Goal: Task Accomplishment & Management: Use online tool/utility

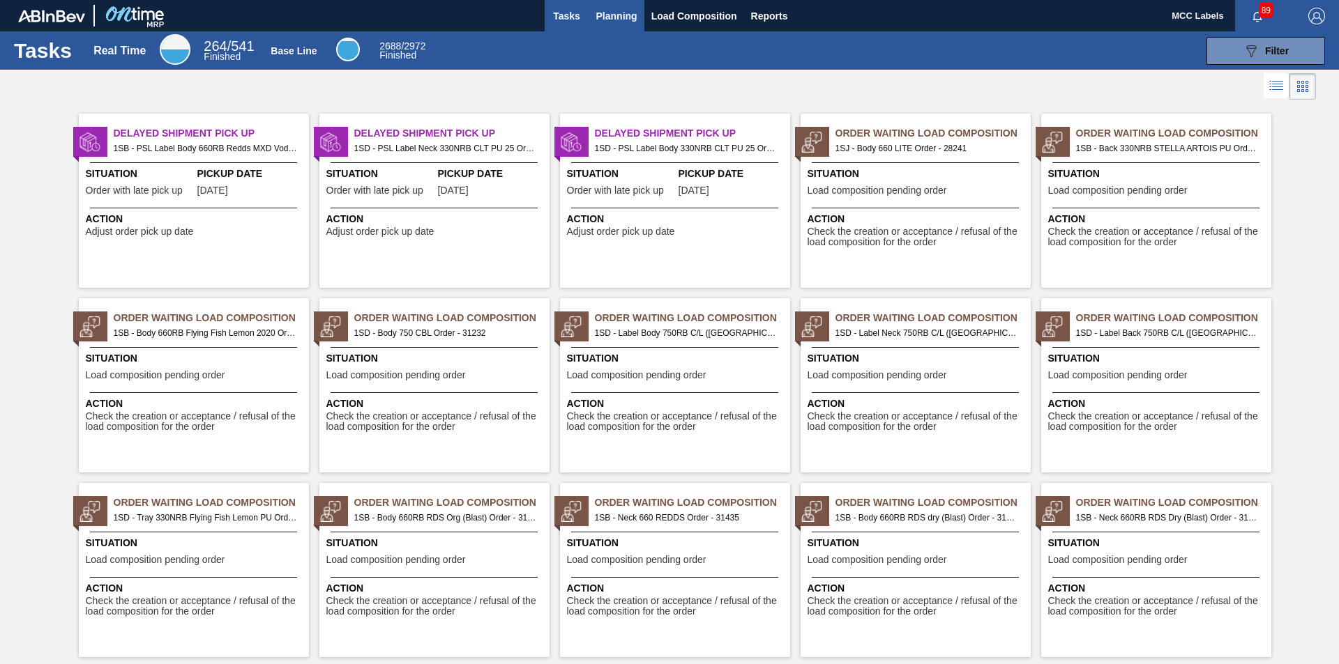
click at [614, 20] on span "Planning" at bounding box center [616, 16] width 41 height 17
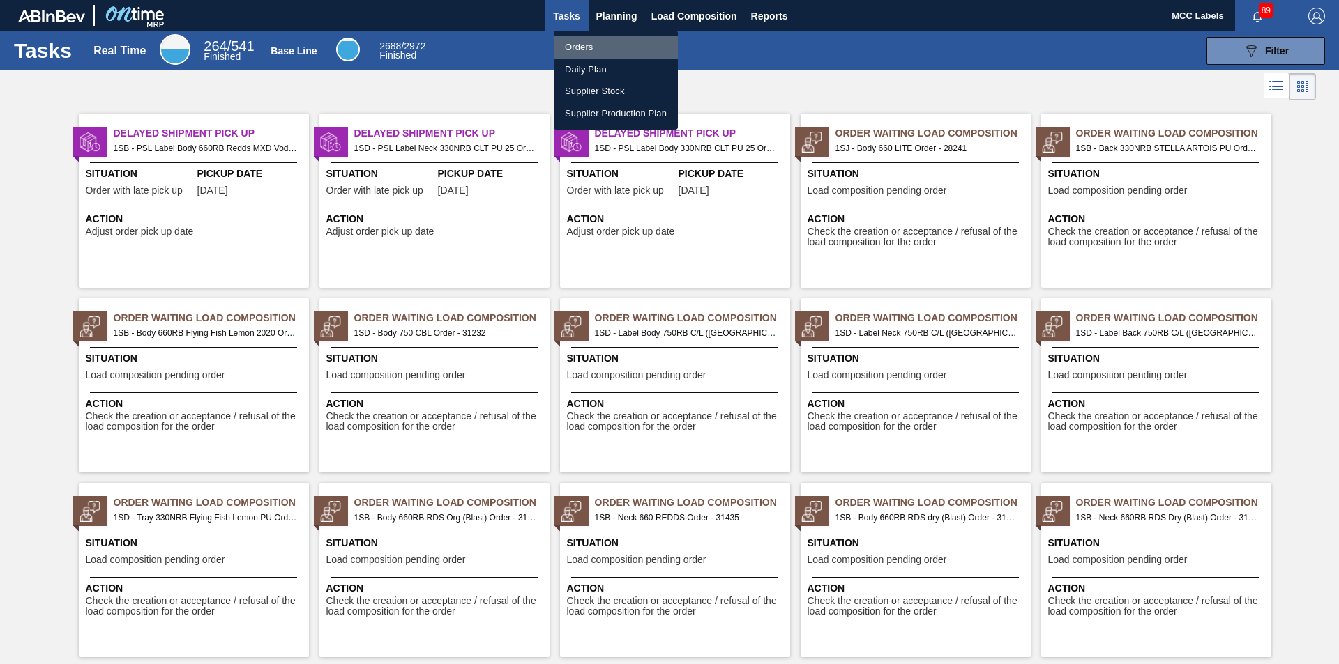
click at [573, 50] on li "Orders" at bounding box center [616, 47] width 124 height 22
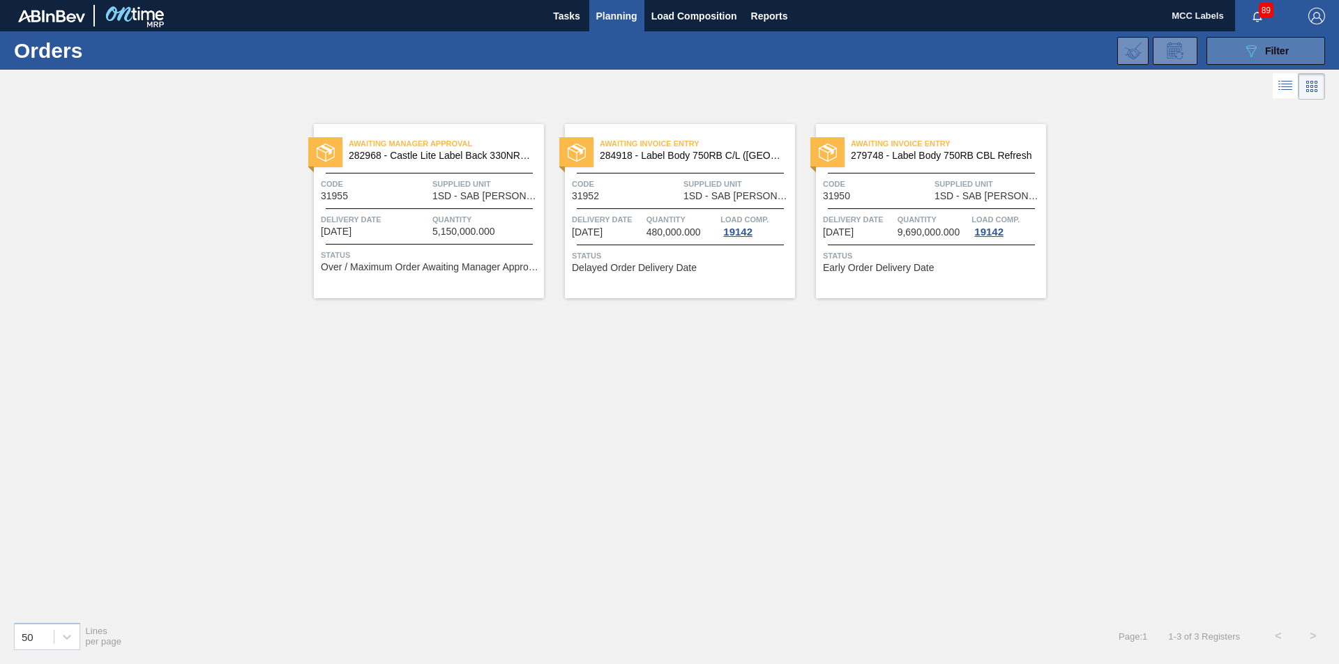
click at [1230, 54] on button "089F7B8B-B2A5-4AFE-B5C0-19BA573D28AC Filter" at bounding box center [1265, 51] width 119 height 28
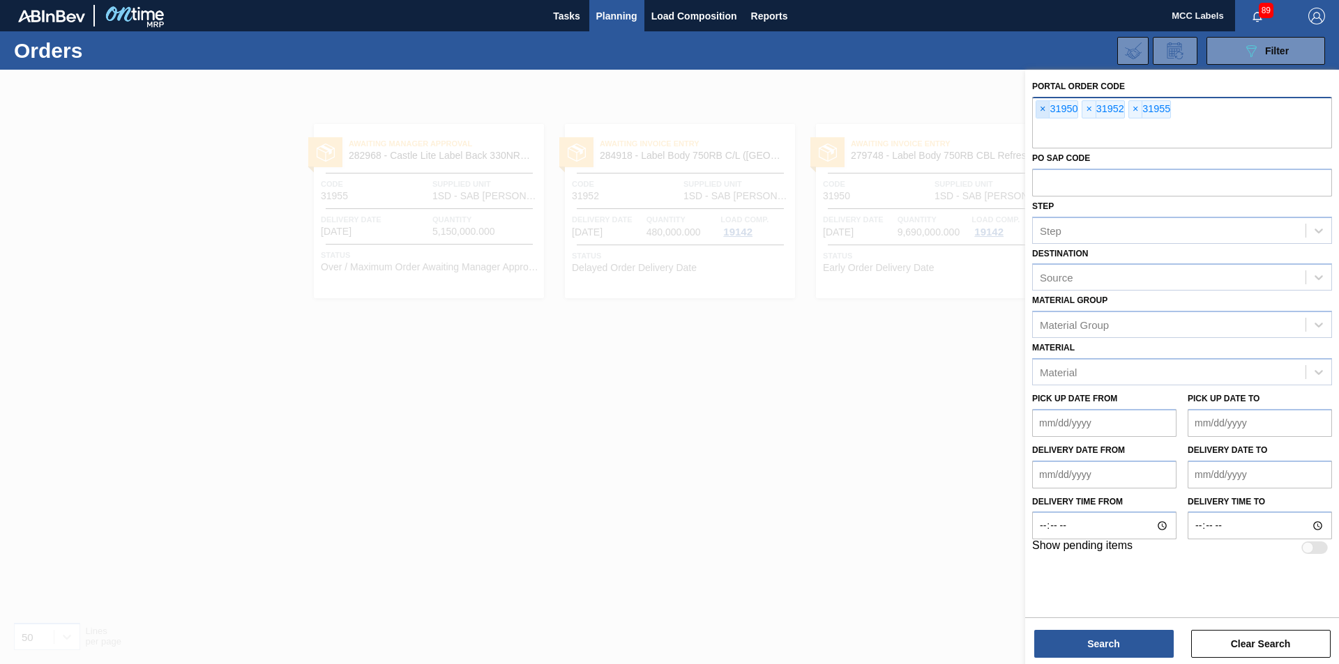
click at [1041, 106] on span "×" at bounding box center [1042, 109] width 13 height 17
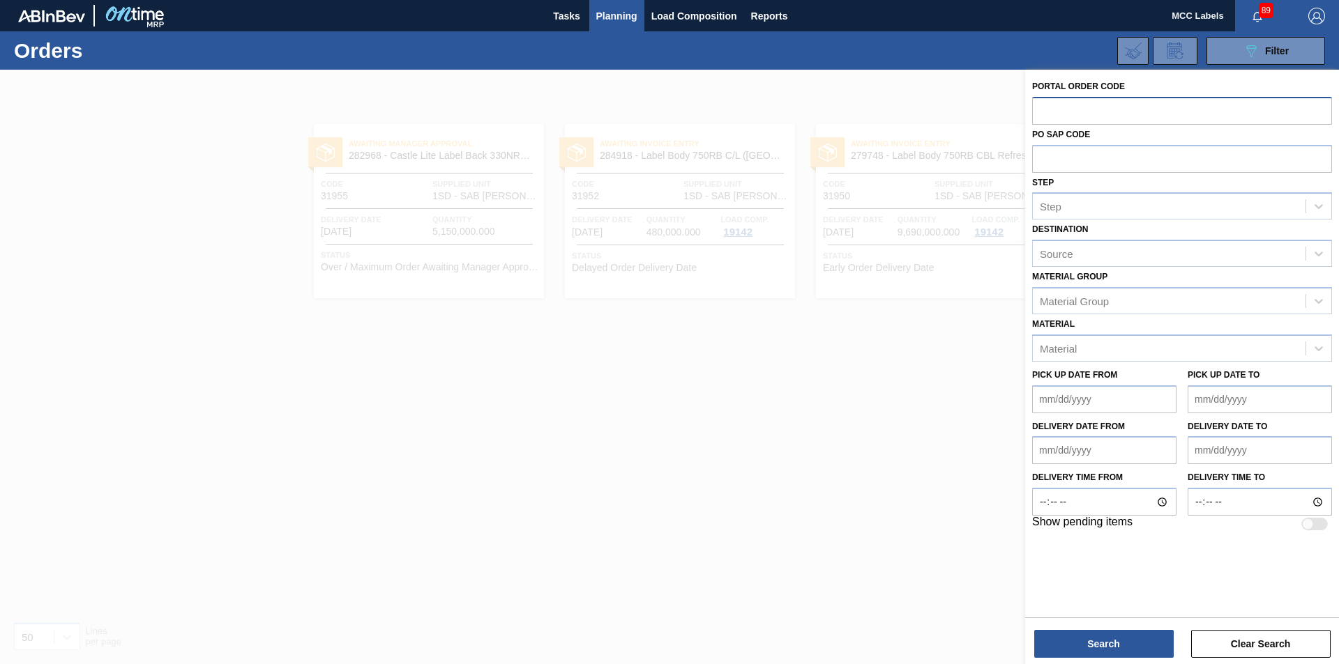
click at [1041, 106] on input "text" at bounding box center [1182, 110] width 300 height 26
type input "31991"
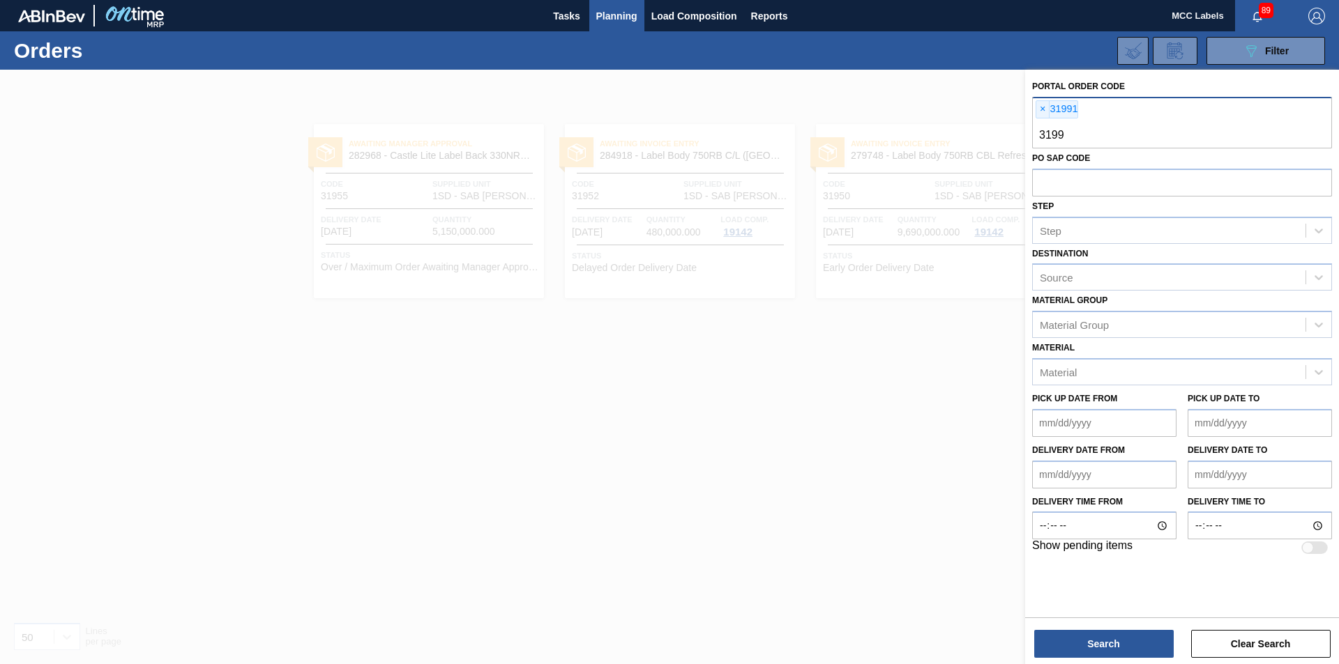
type input "31993"
type input "31990"
click at [1107, 649] on button "Search" at bounding box center [1103, 644] width 139 height 28
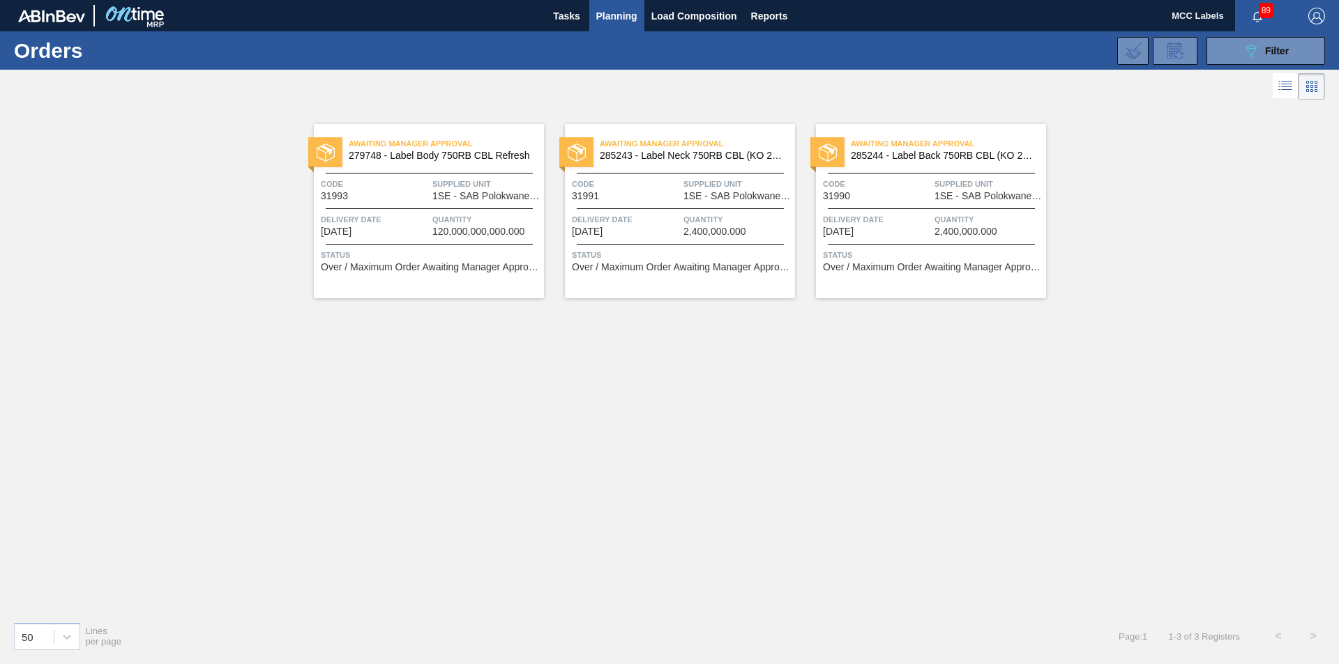
click at [397, 226] on span "Delivery Date" at bounding box center [375, 220] width 108 height 14
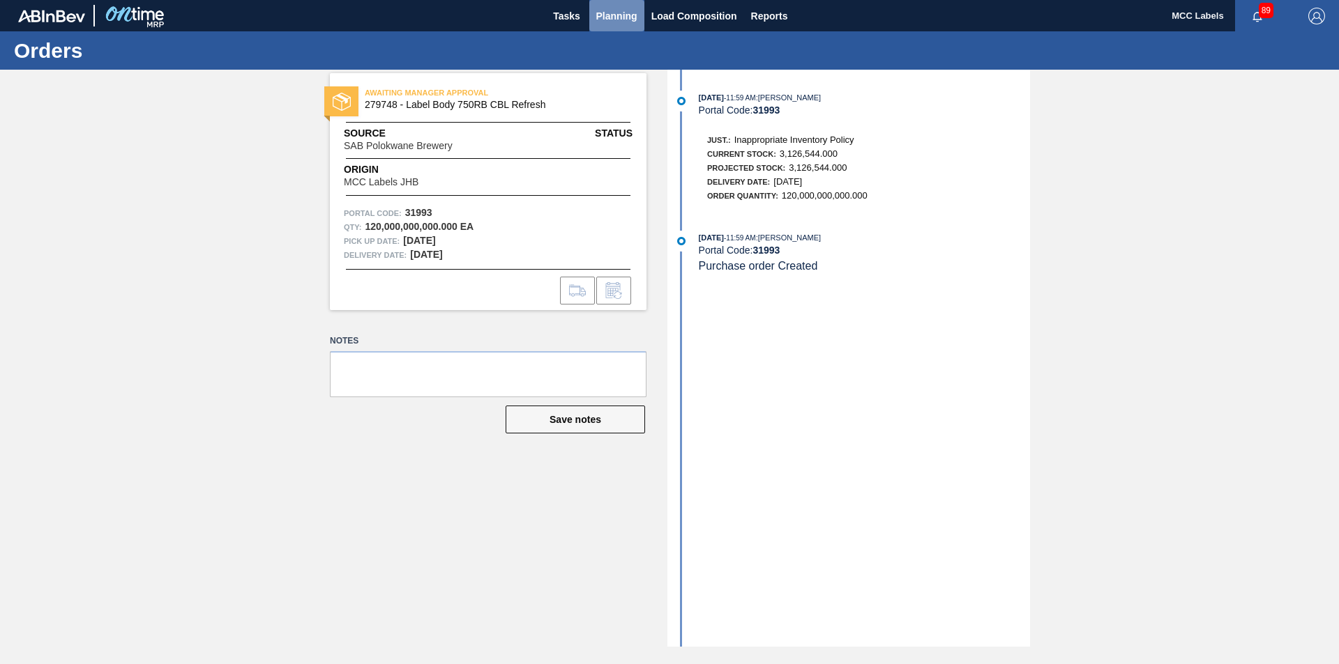
click at [607, 21] on span "Planning" at bounding box center [616, 16] width 41 height 17
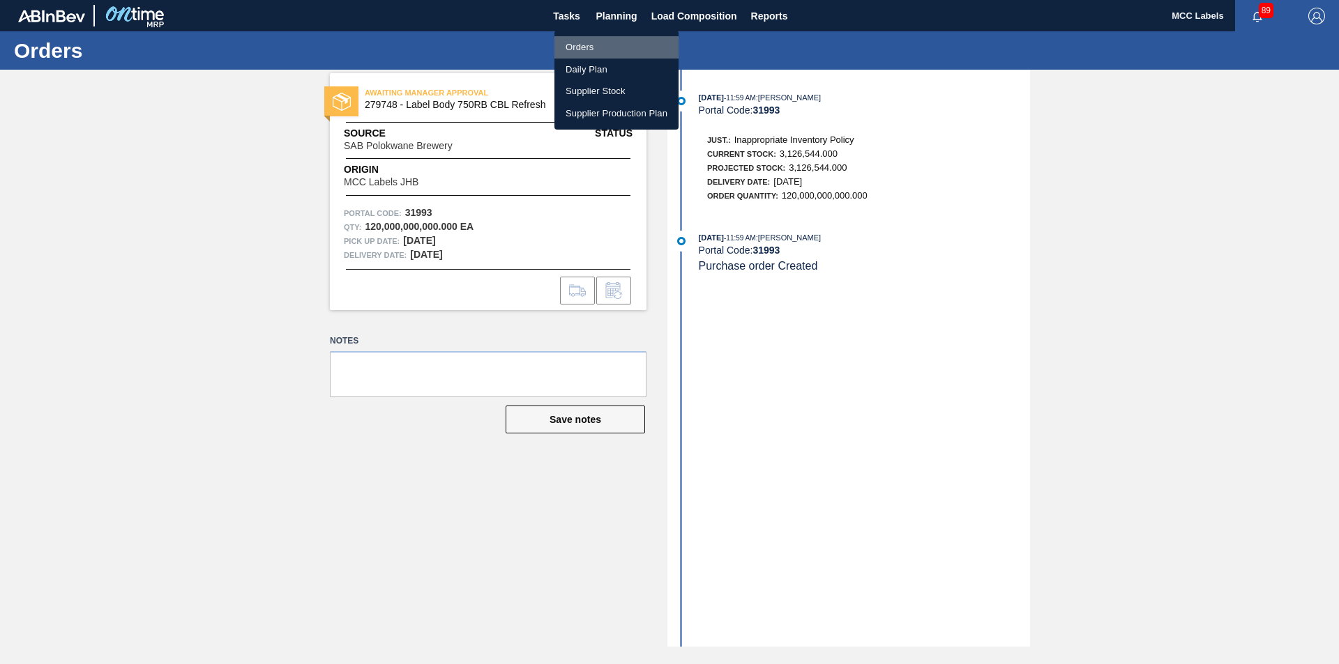
click at [577, 51] on li "Orders" at bounding box center [616, 47] width 124 height 22
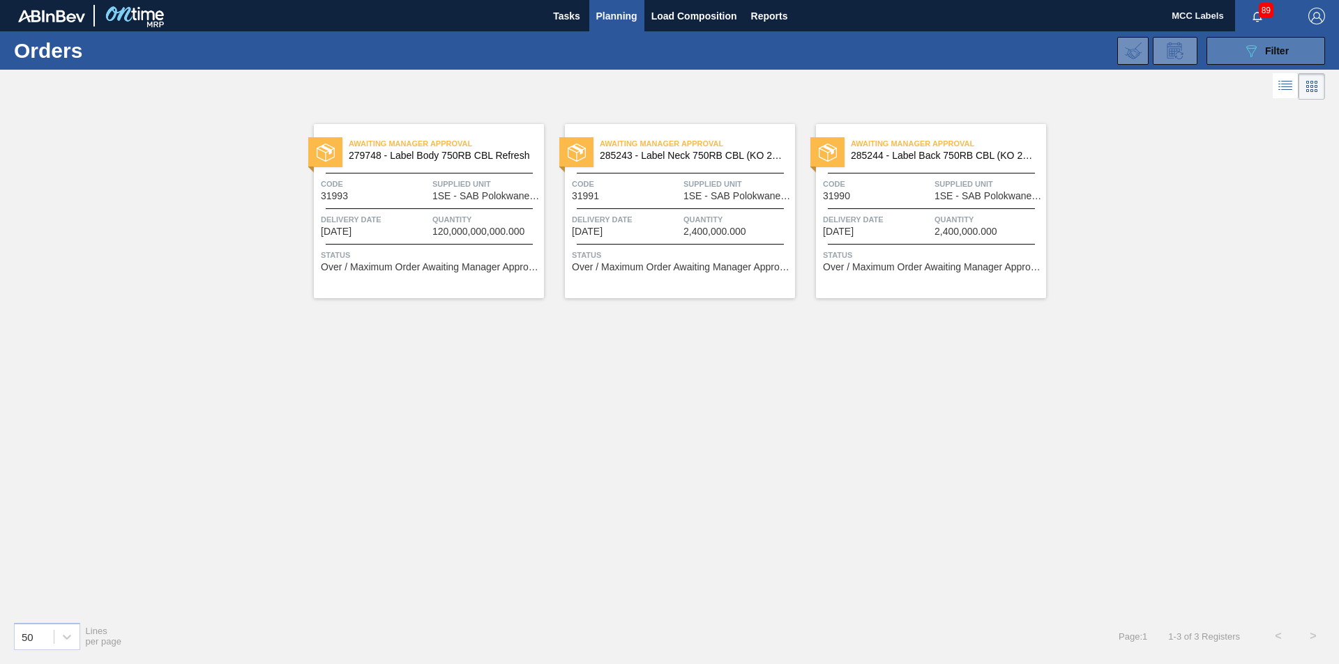
click at [1224, 50] on button "089F7B8B-B2A5-4AFE-B5C0-19BA573D28AC Filter" at bounding box center [1265, 51] width 119 height 28
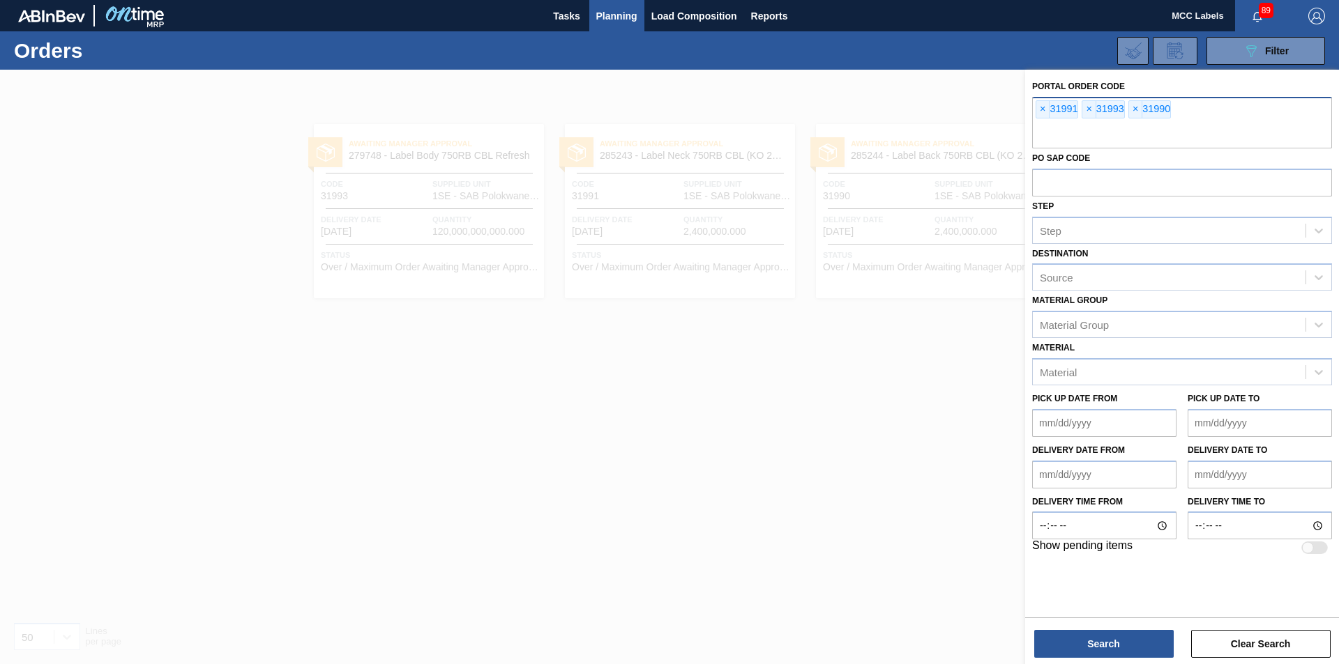
click at [1062, 135] on input "text" at bounding box center [1182, 135] width 300 height 26
drag, startPoint x: 617, startPoint y: 13, endPoint x: 594, endPoint y: 37, distance: 33.5
click at [617, 13] on span "Planning" at bounding box center [616, 16] width 41 height 17
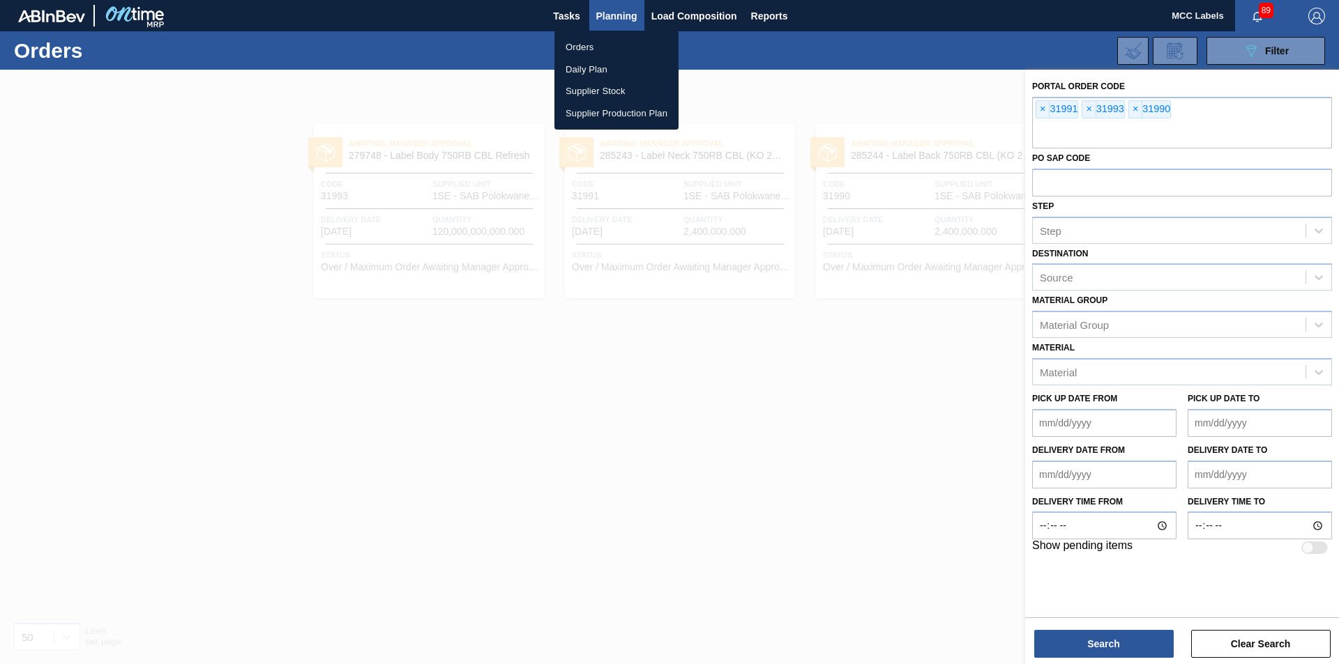
click at [582, 45] on li "Orders" at bounding box center [616, 47] width 124 height 22
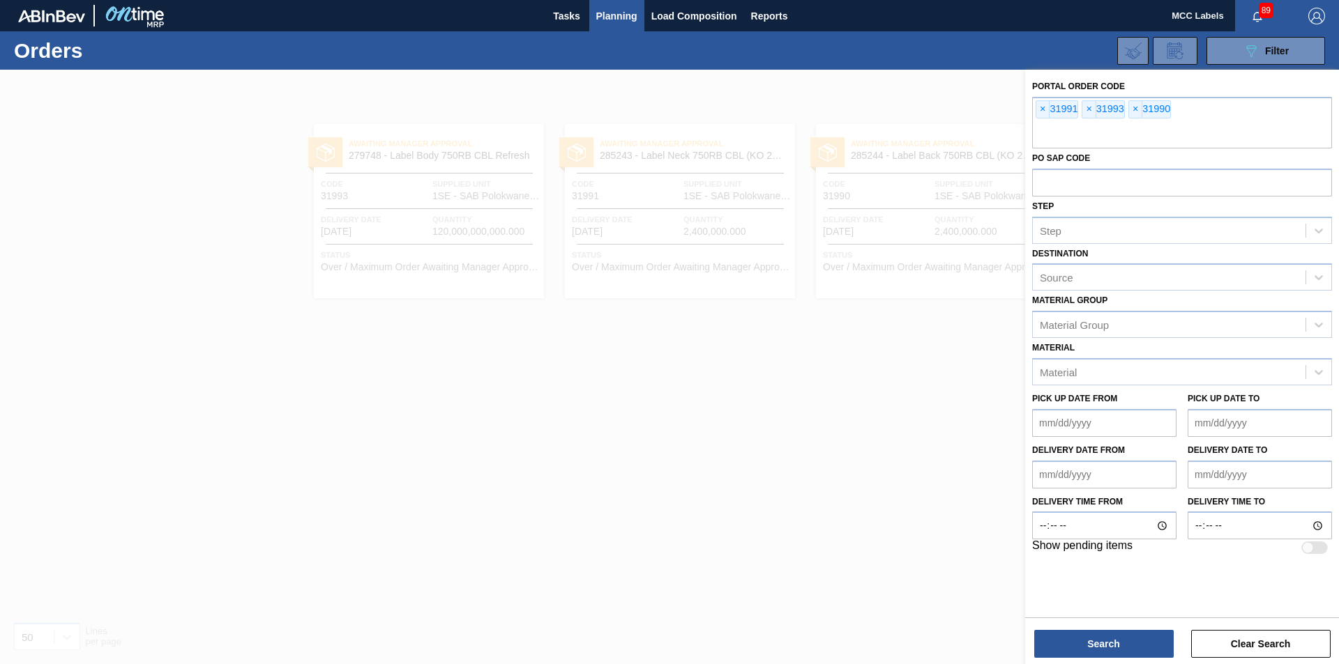
click at [617, 9] on span "Planning" at bounding box center [616, 16] width 41 height 17
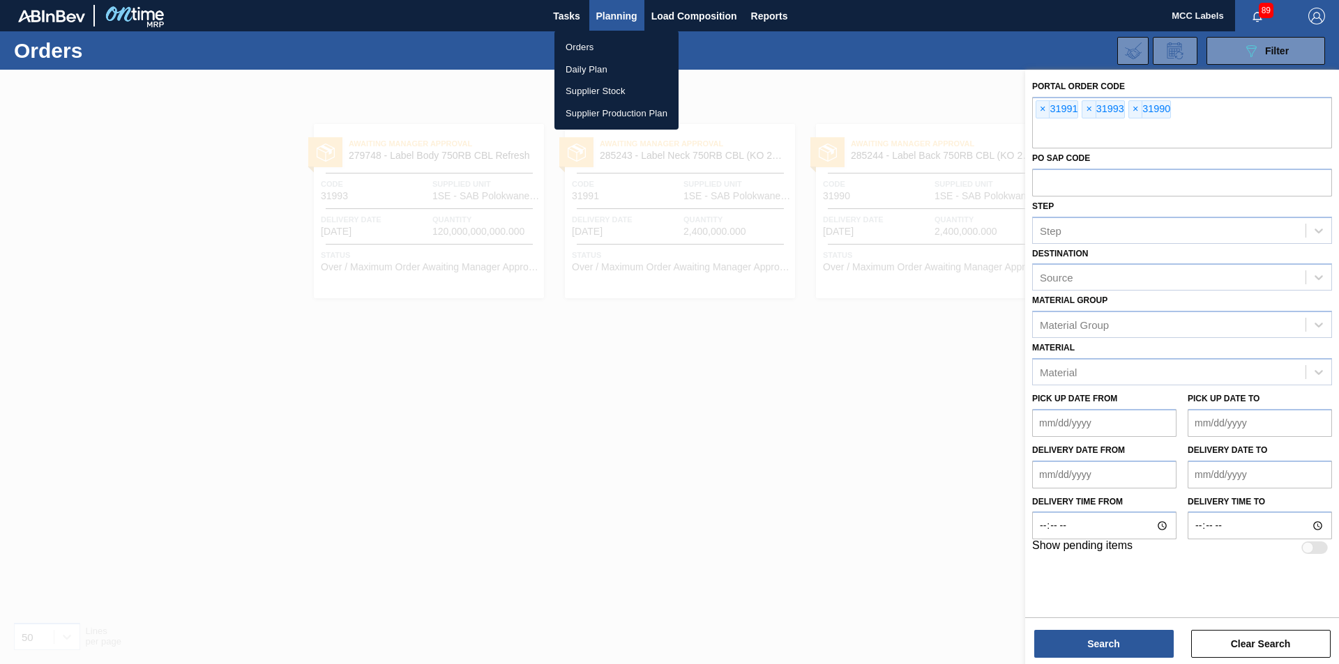
click at [1096, 644] on div at bounding box center [669, 332] width 1339 height 664
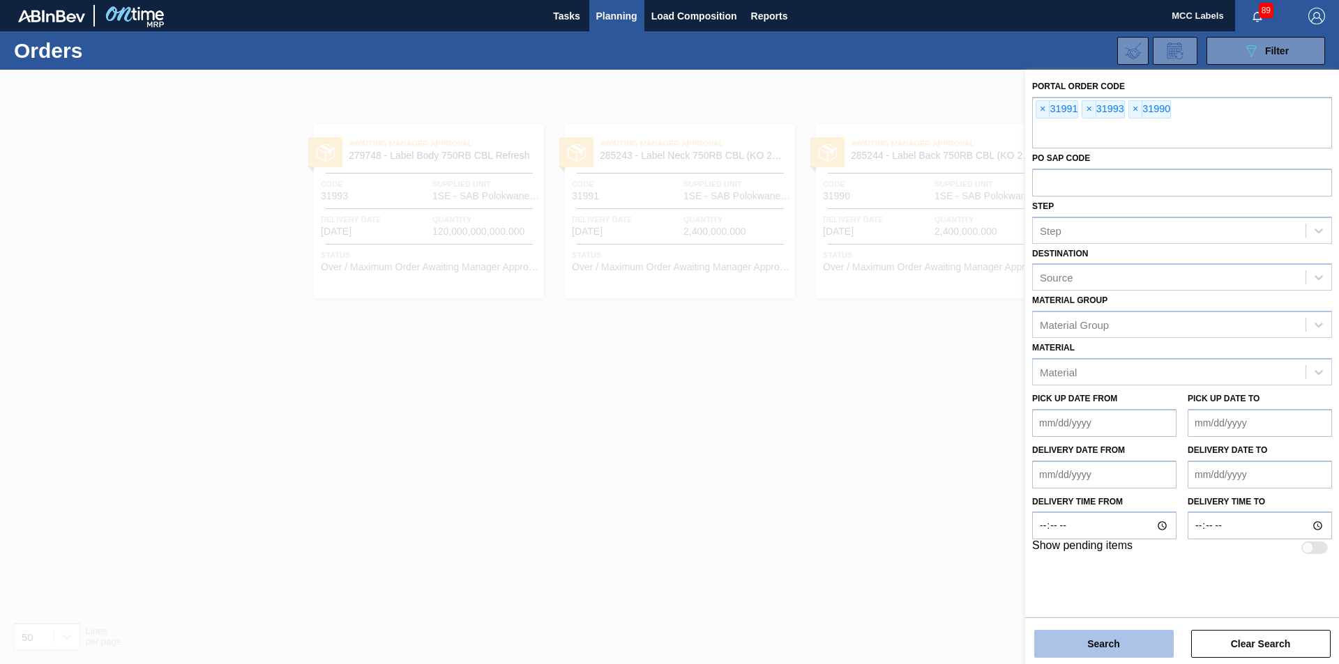
click at [1092, 651] on button "Search" at bounding box center [1103, 644] width 139 height 28
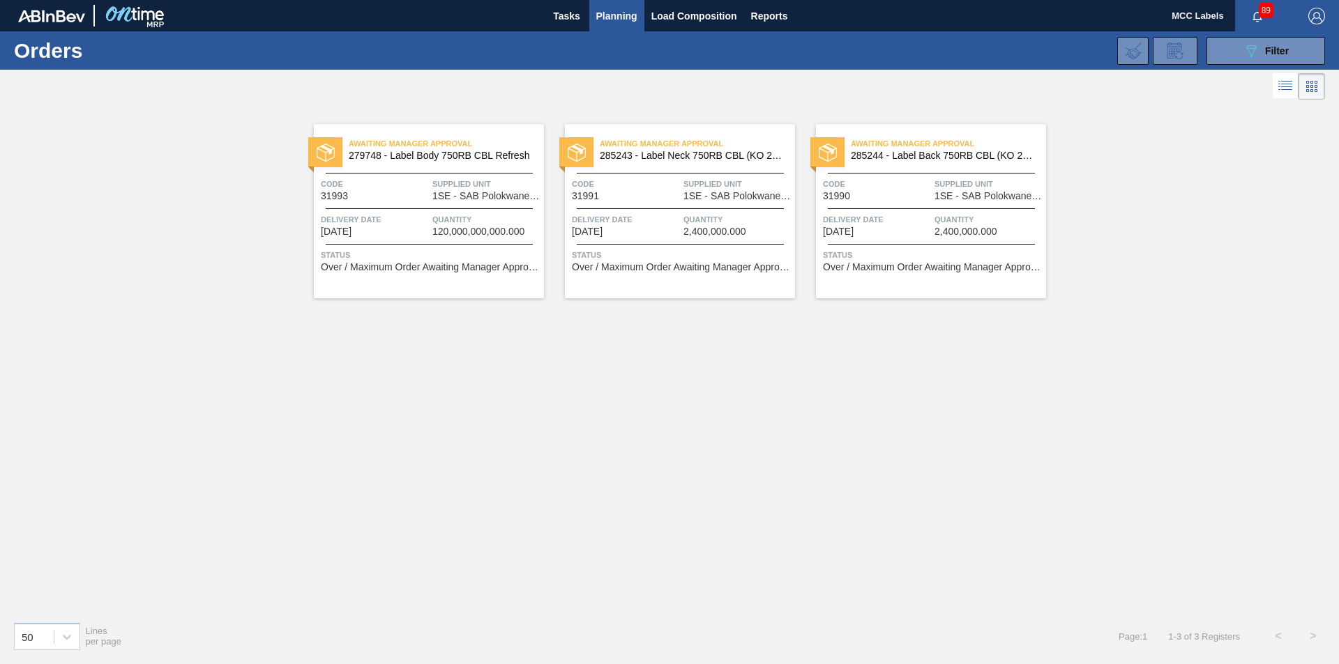
click at [900, 220] on span "Delivery Date" at bounding box center [877, 220] width 108 height 14
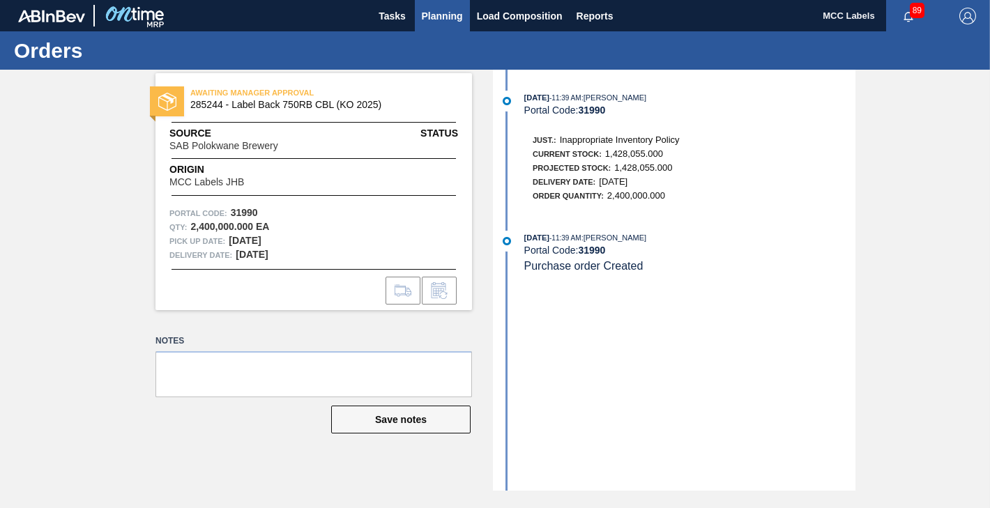
click at [451, 15] on span "Planning" at bounding box center [442, 16] width 41 height 17
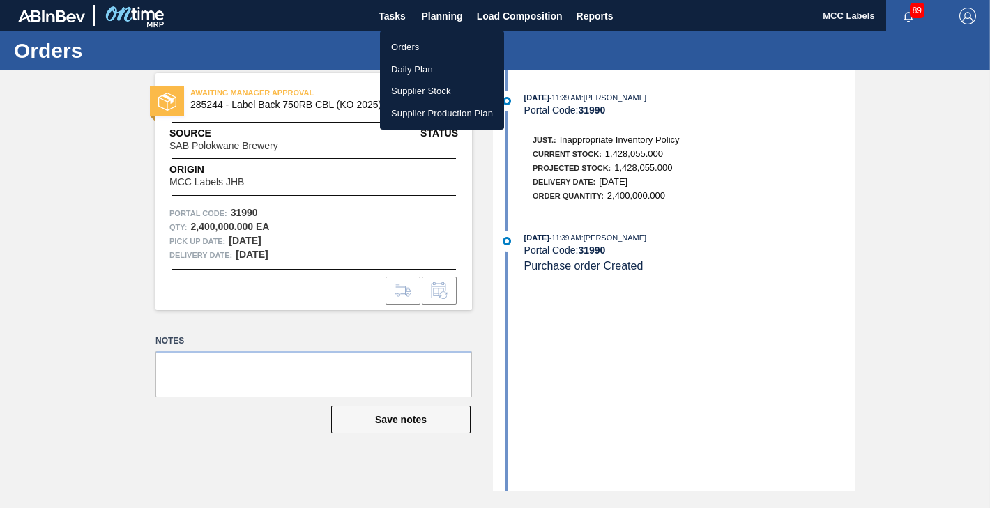
click at [403, 45] on li "Orders" at bounding box center [442, 47] width 124 height 22
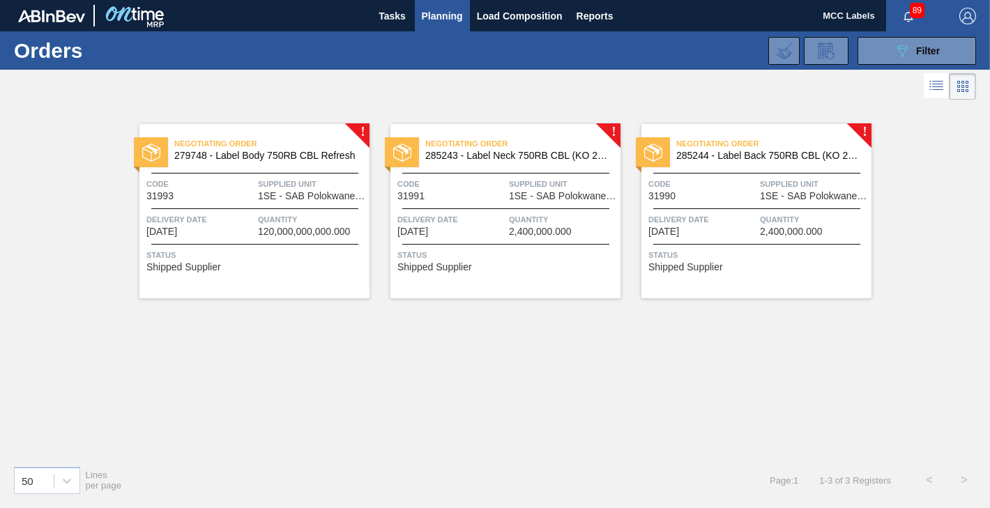
click at [284, 204] on div "Negotiating Order 279748 - Label Body 750RB CBL Refresh Code 31993 Supplied Uni…" at bounding box center [254, 211] width 230 height 174
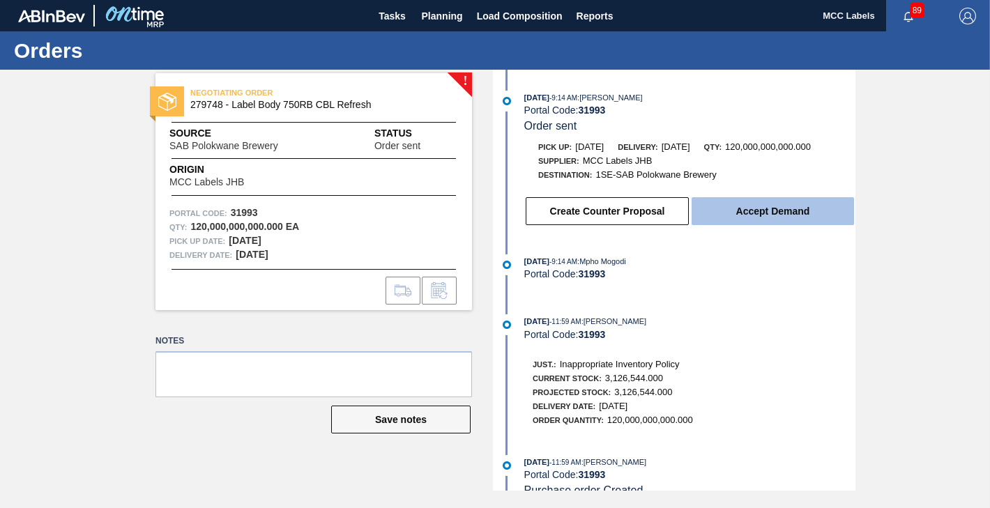
click at [749, 212] on button "Accept Demand" at bounding box center [773, 211] width 162 height 28
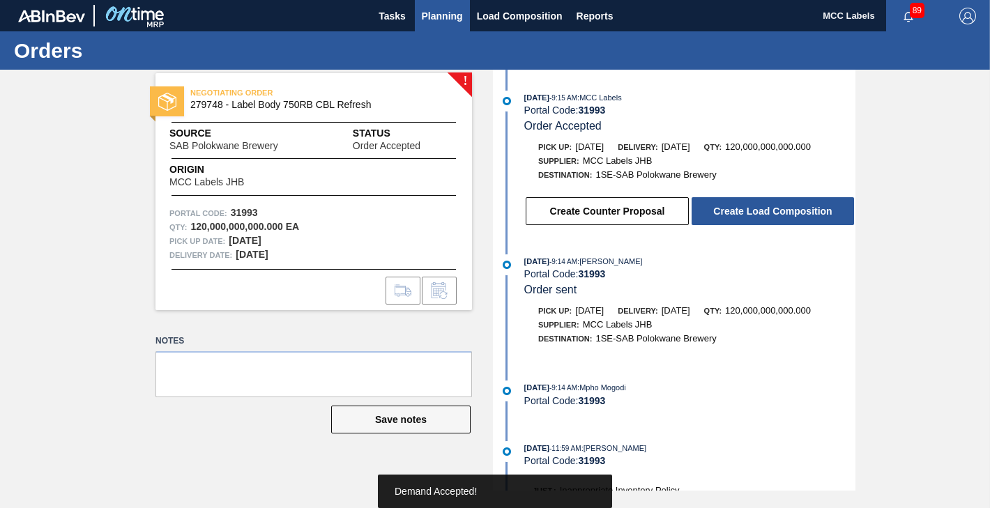
click at [442, 12] on span "Planning" at bounding box center [442, 16] width 41 height 17
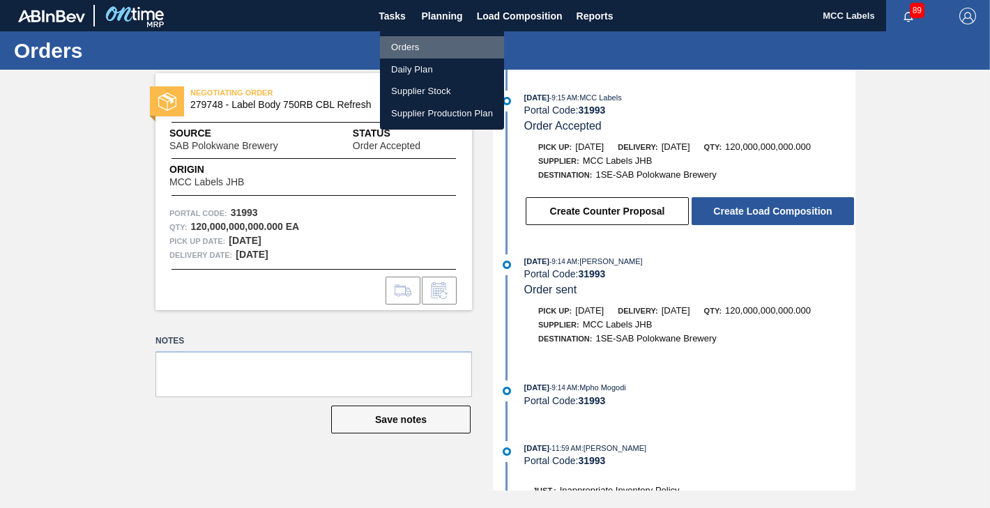
click at [393, 46] on li "Orders" at bounding box center [442, 47] width 124 height 22
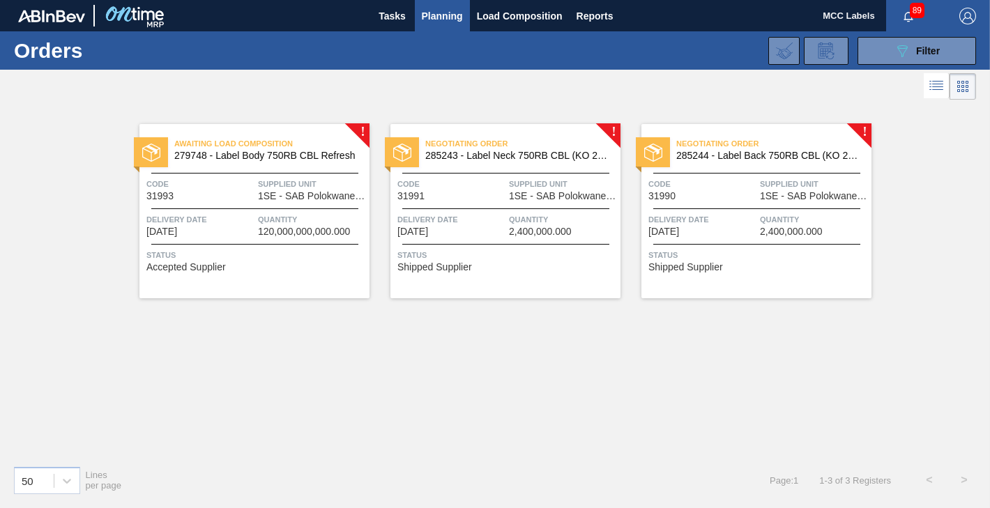
click at [554, 197] on span "1SE - SAB Polokwane Brewery" at bounding box center [563, 196] width 108 height 10
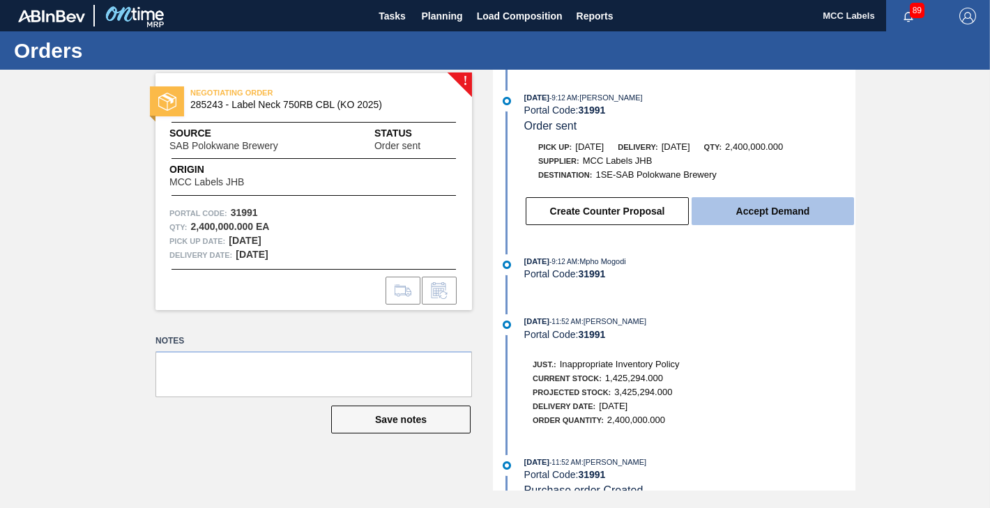
click at [719, 213] on button "Accept Demand" at bounding box center [773, 211] width 162 height 28
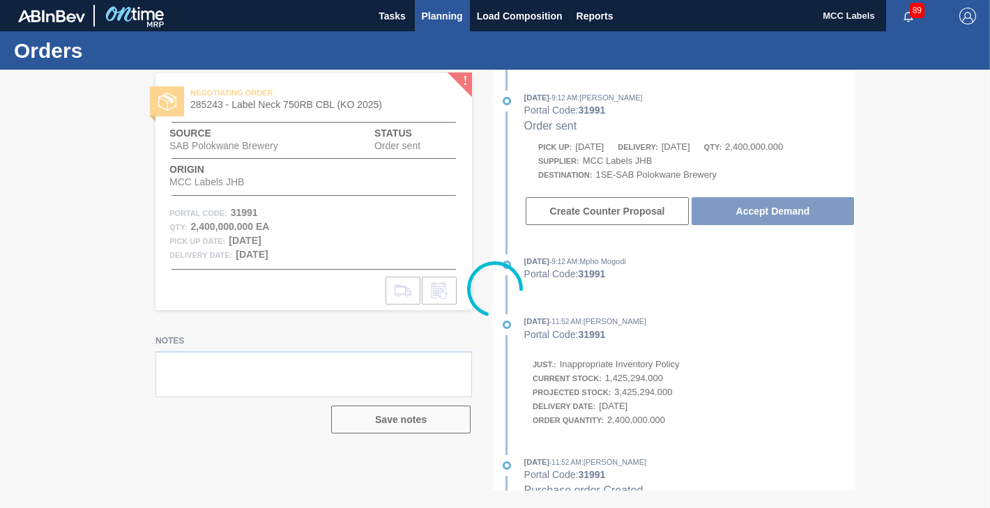
click at [433, 16] on span "Planning" at bounding box center [442, 16] width 41 height 17
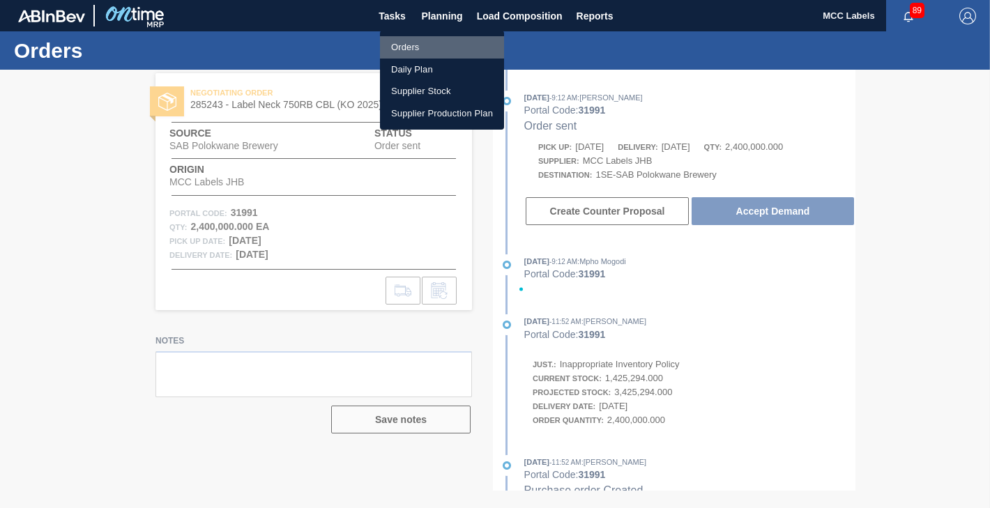
click at [405, 45] on li "Orders" at bounding box center [442, 47] width 124 height 22
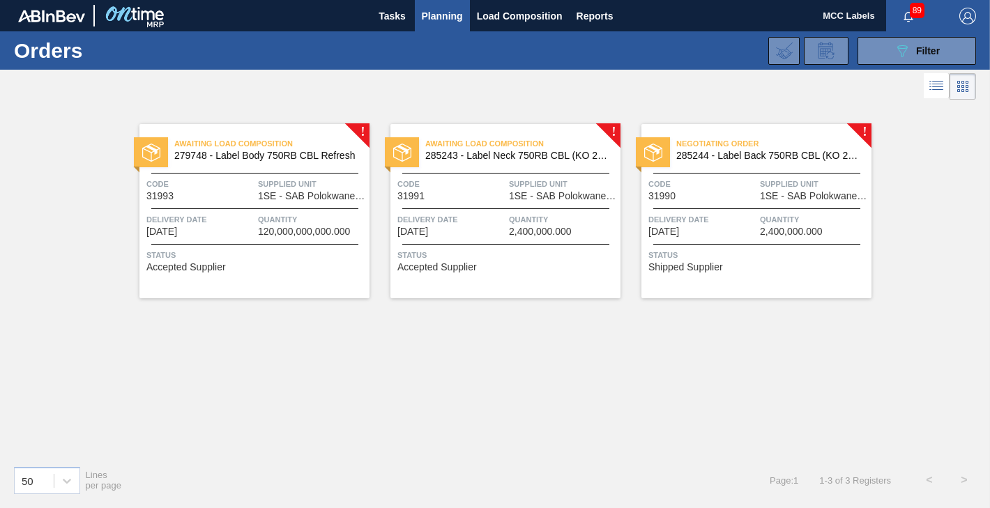
click at [717, 188] on span "Code" at bounding box center [702, 184] width 108 height 14
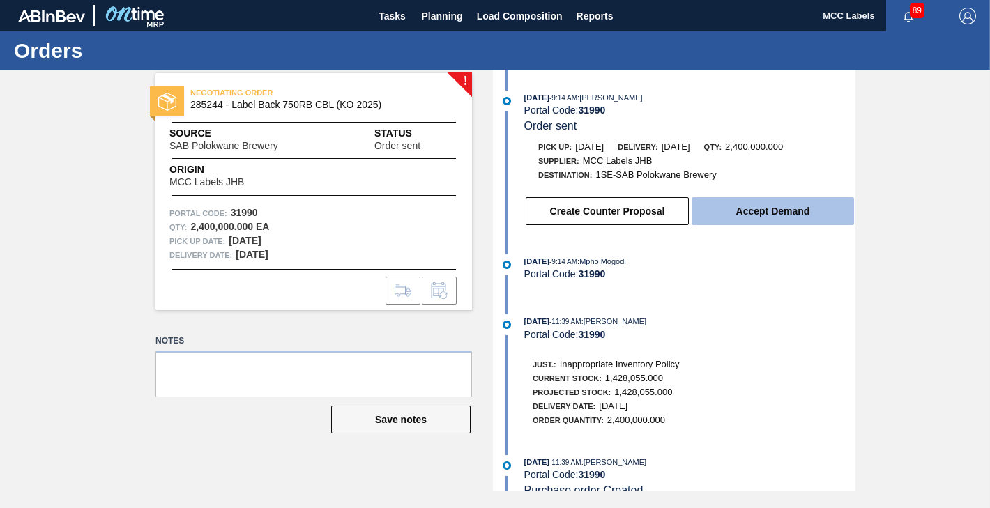
click at [752, 217] on button "Accept Demand" at bounding box center [773, 211] width 162 height 28
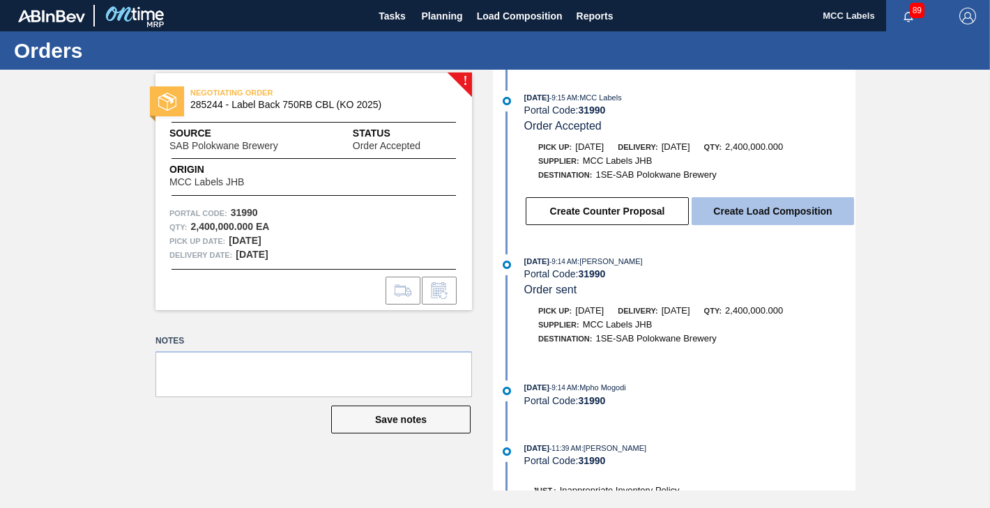
click at [735, 209] on button "Create Load Composition" at bounding box center [773, 211] width 162 height 28
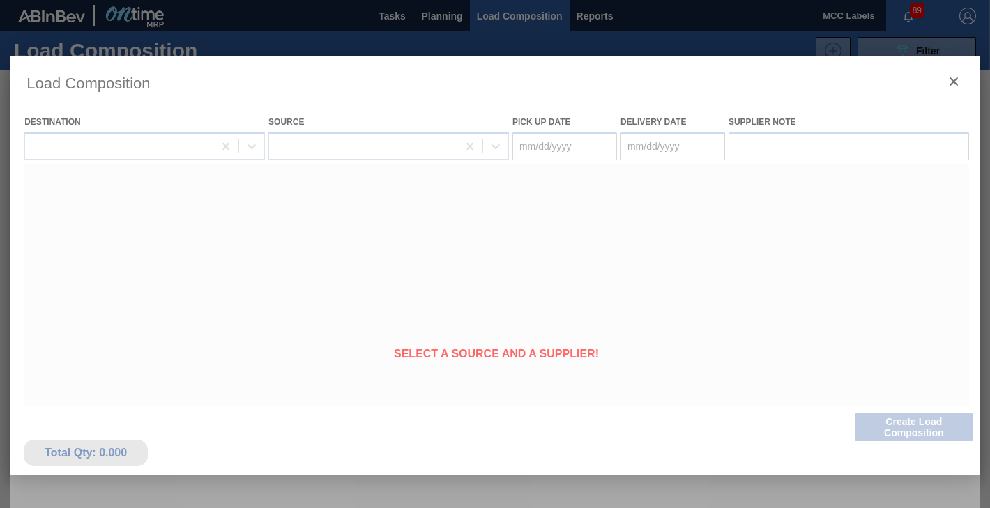
type Date "[DATE]"
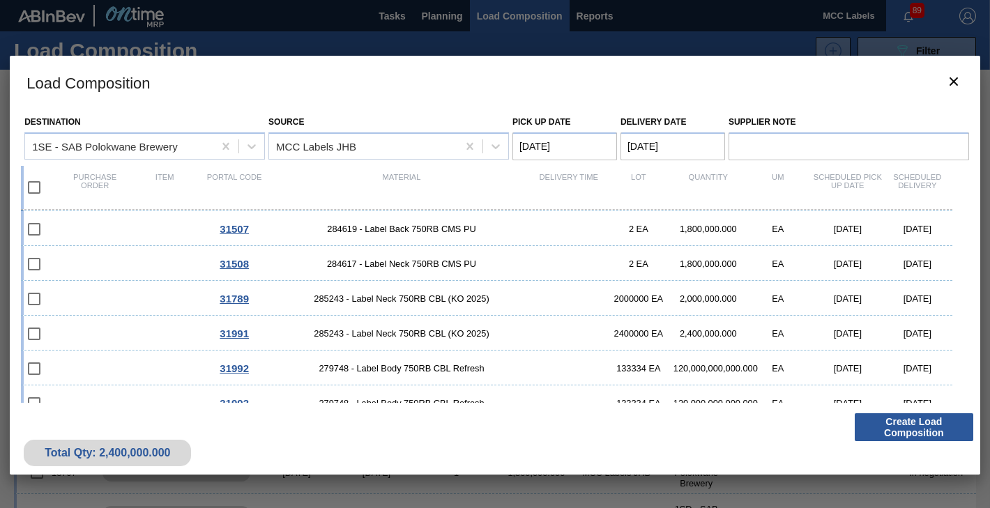
scroll to position [190, 0]
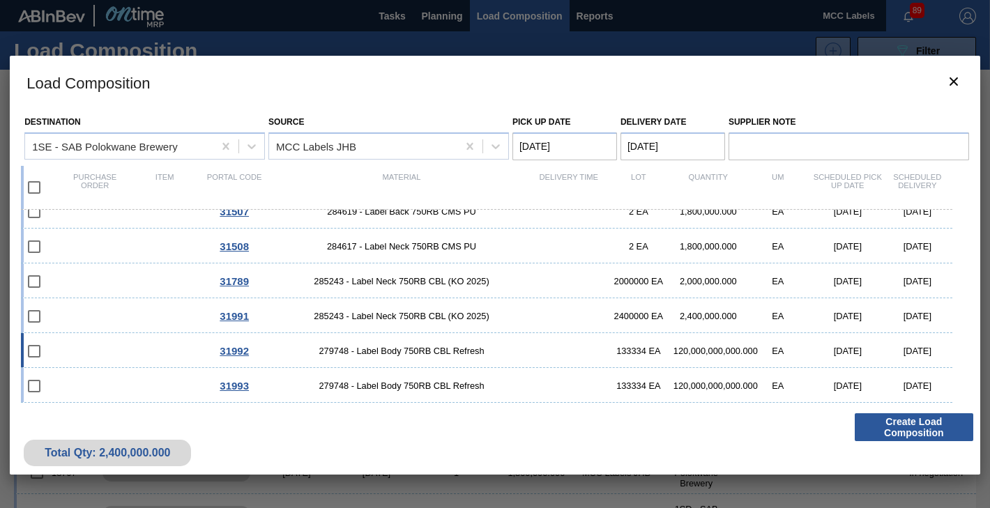
click at [210, 343] on div "31992 279748 - Label Body 750RB CBL Refresh 133334 EA 120,000,000,000.000 EA [D…" at bounding box center [486, 350] width 931 height 35
checkbox input "true"
click at [227, 311] on span "31991" at bounding box center [234, 316] width 29 height 12
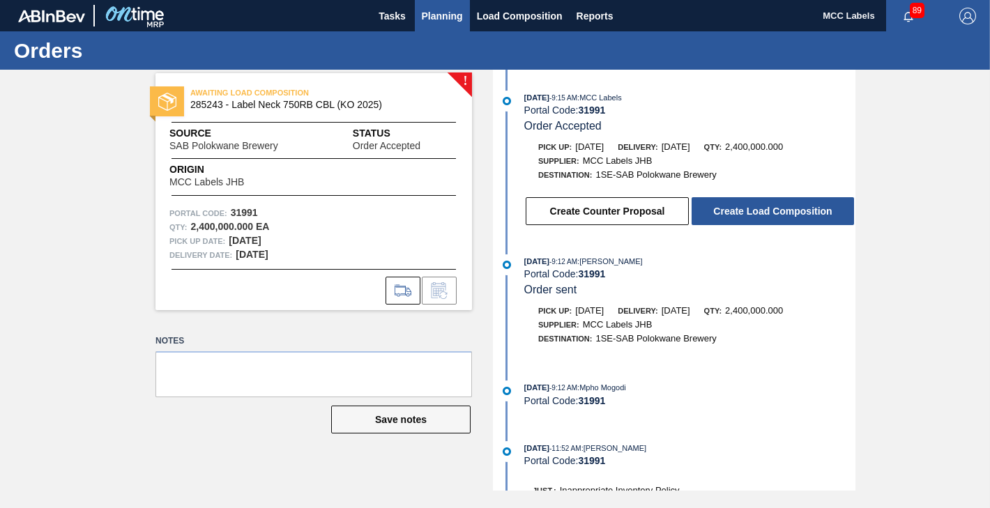
click at [437, 15] on span "Planning" at bounding box center [442, 16] width 41 height 17
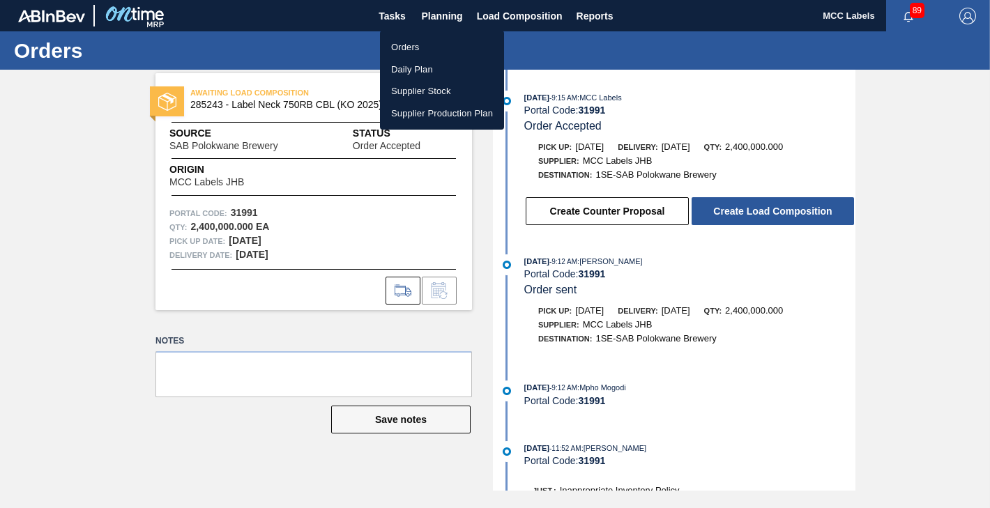
click at [401, 49] on li "Orders" at bounding box center [442, 47] width 124 height 22
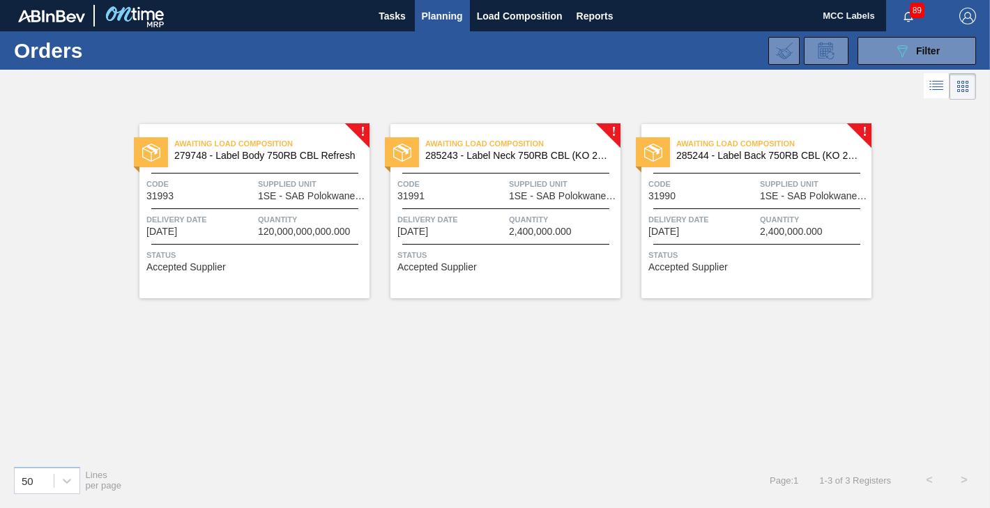
click at [752, 225] on span "Delivery Date" at bounding box center [702, 220] width 108 height 14
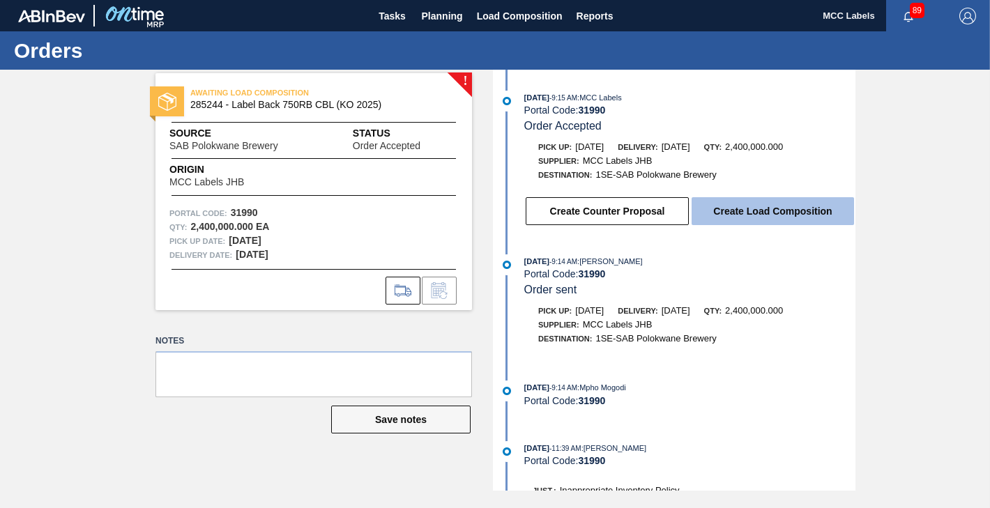
click at [715, 215] on button "Create Load Composition" at bounding box center [773, 211] width 162 height 28
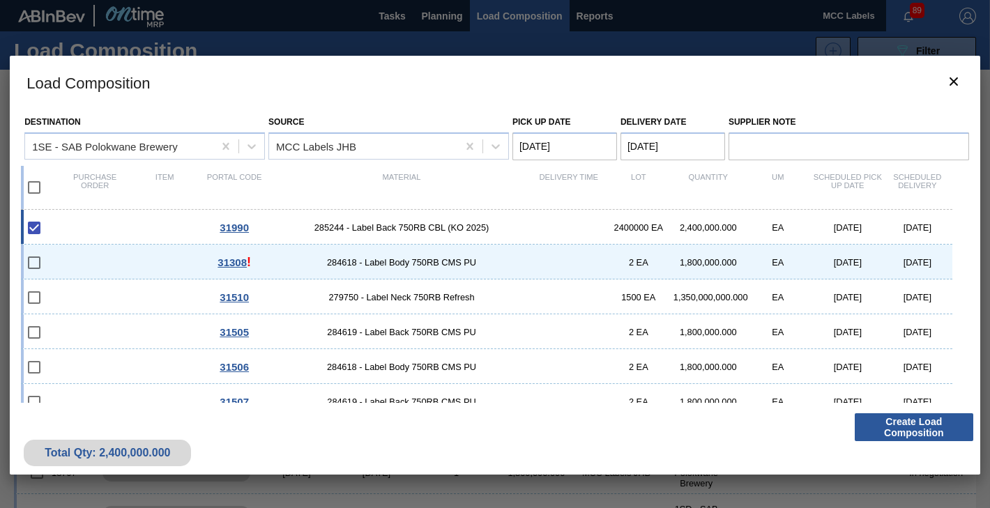
click at [65, 222] on div "31990 285244 - Label Back 750RB CBL (KO 2025) 2400000 EA 2,400,000.000 EA [DATE…" at bounding box center [486, 227] width 931 height 35
checkbox input "false"
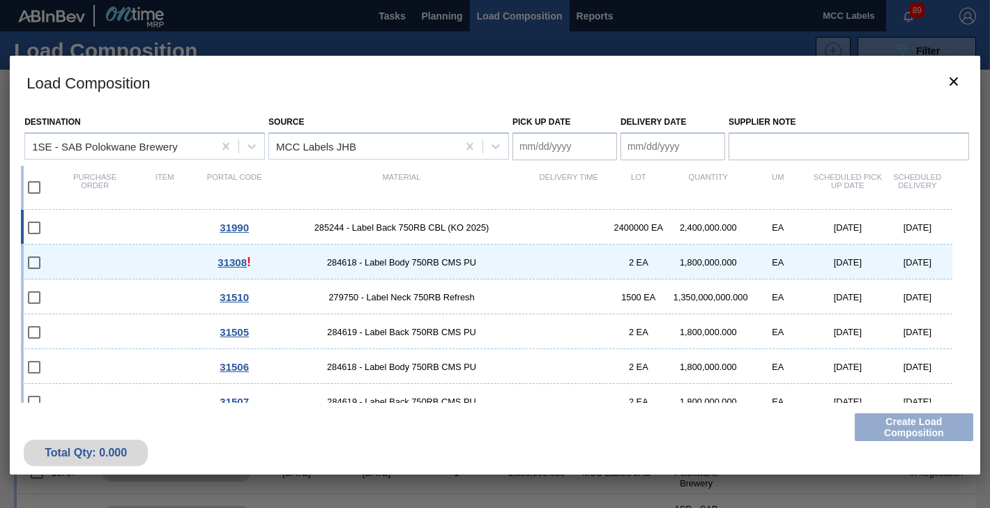
click at [77, 226] on div "31990 285244 - Label Back 750RB CBL (KO 2025) 2400000 EA 2,400,000.000 EA [DATE…" at bounding box center [486, 227] width 931 height 35
type Date "[DATE]"
checkbox input "true"
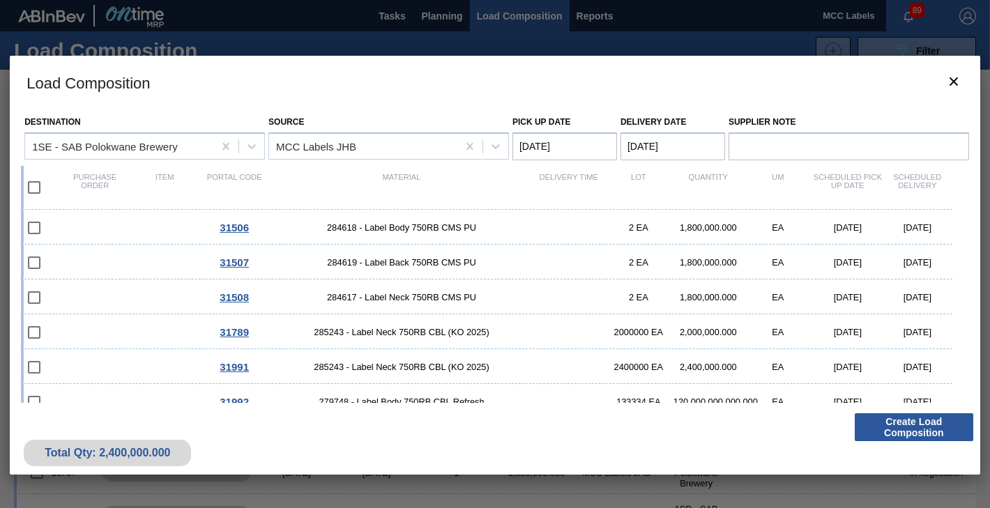
scroll to position [190, 0]
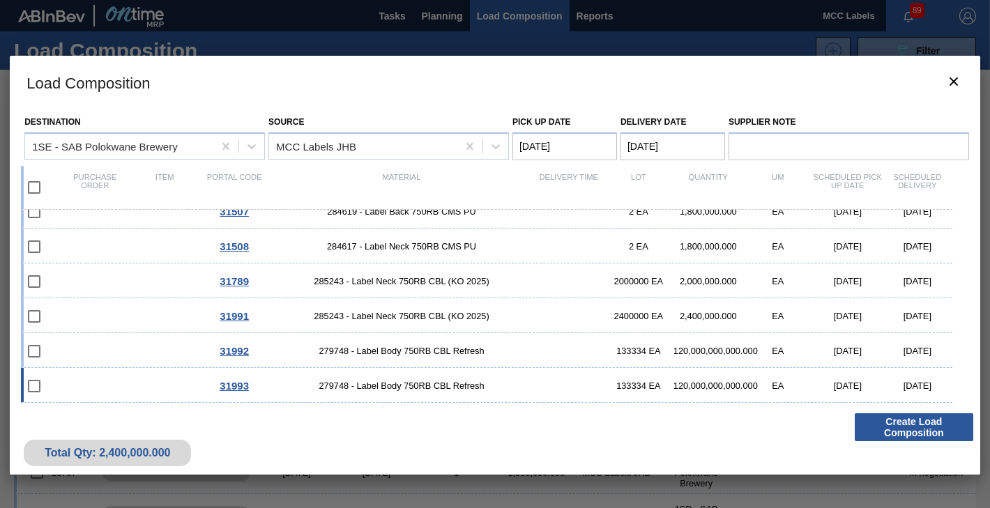
click at [121, 374] on div "31993 279748 - Label Body 750RB CBL Refresh 133334 EA 120,000,000,000.000 EA [D…" at bounding box center [486, 385] width 931 height 35
checkbox input "true"
click at [117, 310] on div "31991 285243 - Label Neck 750RB CBL (KO 2025) 2400000 EA 2,400,000.000 EA [DATE…" at bounding box center [486, 315] width 931 height 35
checkbox input "true"
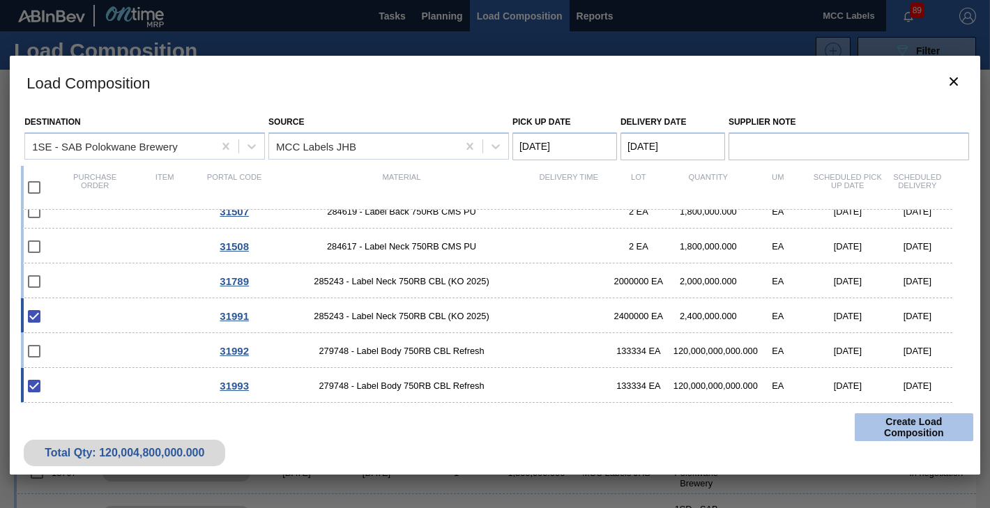
click at [890, 418] on button "Create Load Composition" at bounding box center [914, 427] width 119 height 28
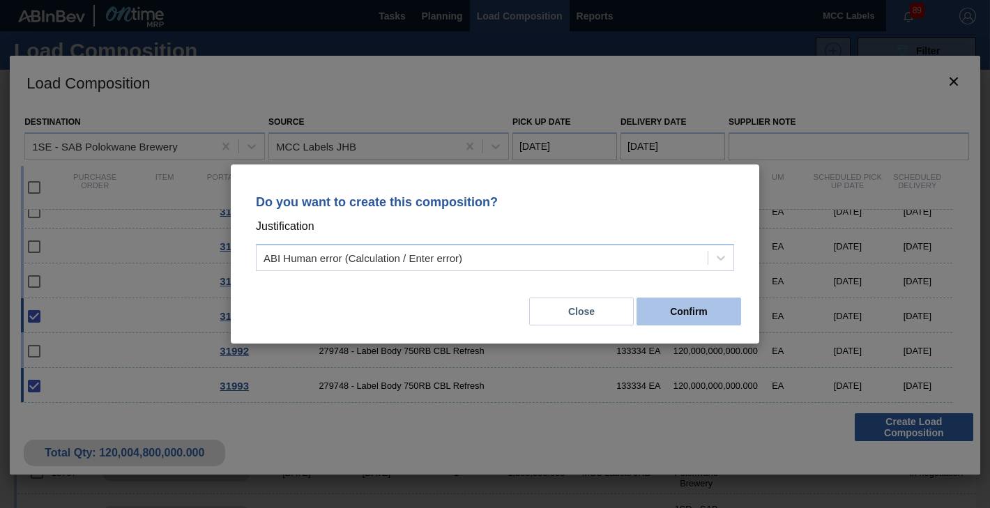
click at [689, 304] on button "Confirm" at bounding box center [689, 312] width 105 height 28
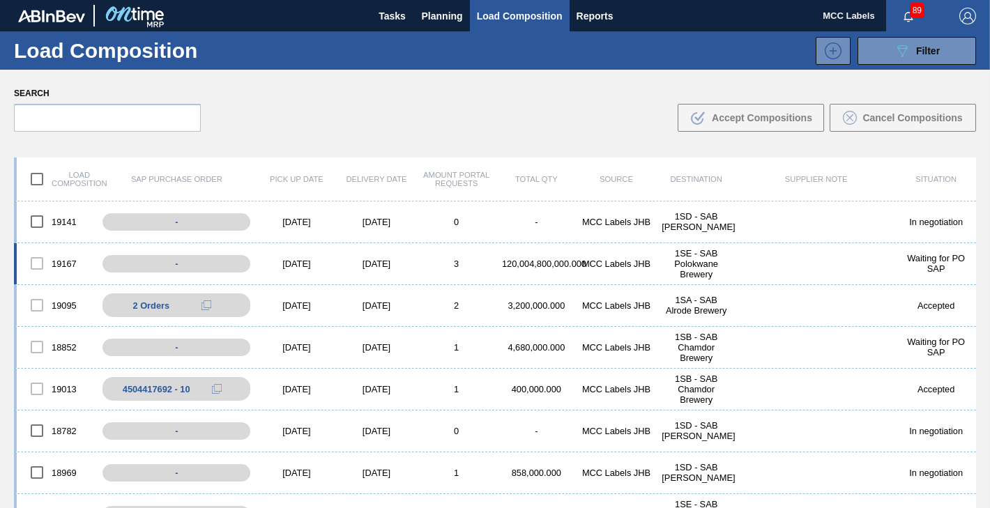
click at [604, 247] on div "19167 - [DATE] [DATE] 3 120,004,800,000.000 MCC Labels JHB 1SE - SAB Polokwane …" at bounding box center [495, 264] width 962 height 42
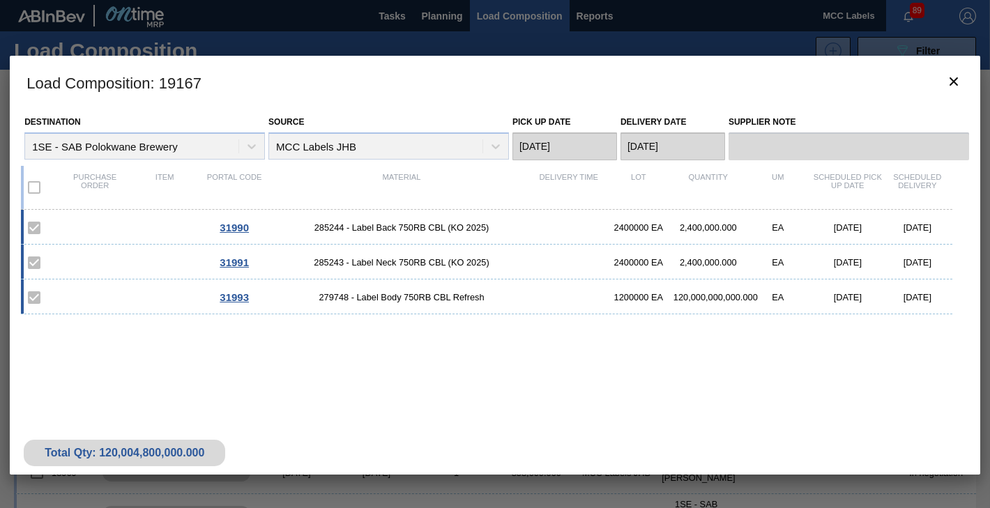
click at [136, 245] on div "31991 285243 - Label Neck 750RB CBL (KO 2025) 2400000 EA 2,400,000.000 EA [DATE…" at bounding box center [486, 262] width 931 height 35
click at [954, 85] on icon "botão de ícone" at bounding box center [953, 81] width 17 height 17
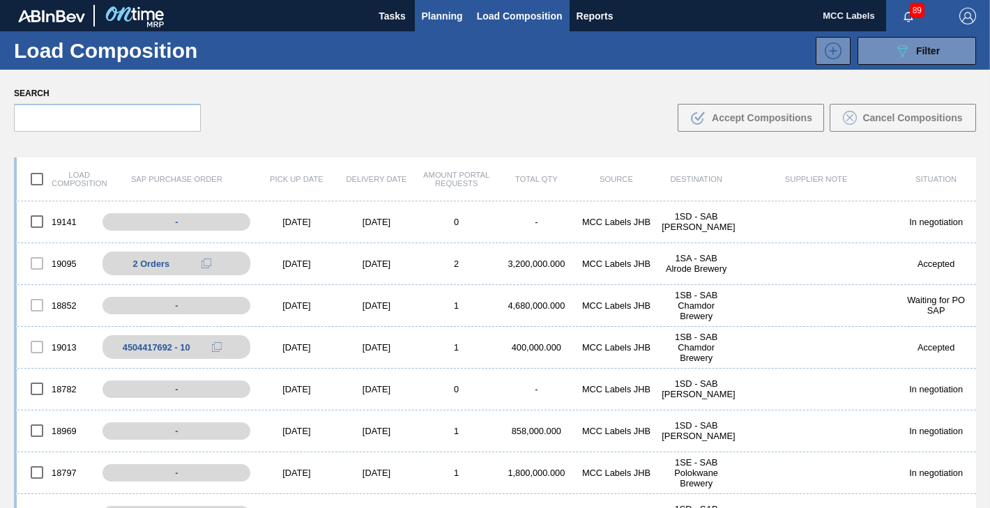
click at [427, 22] on span "Planning" at bounding box center [442, 16] width 41 height 17
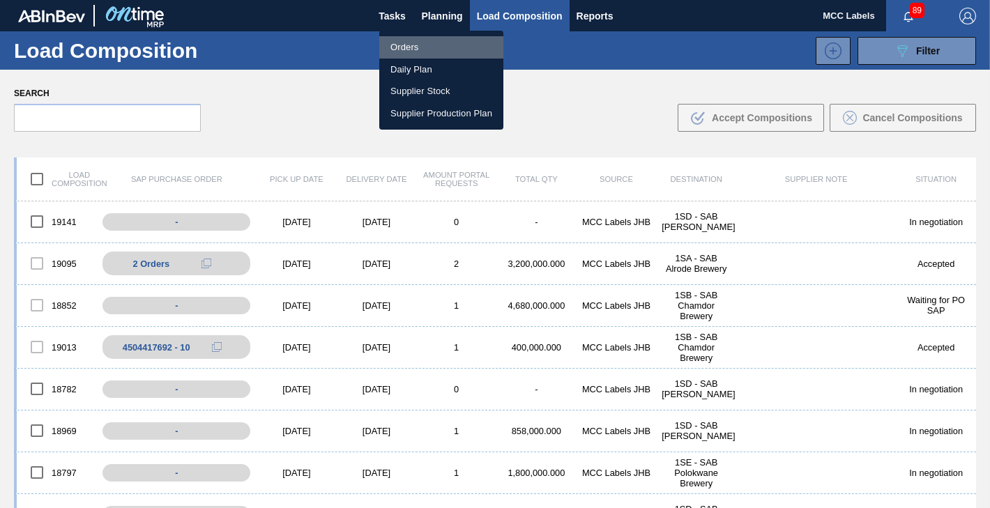
click at [414, 49] on li "Orders" at bounding box center [441, 47] width 124 height 22
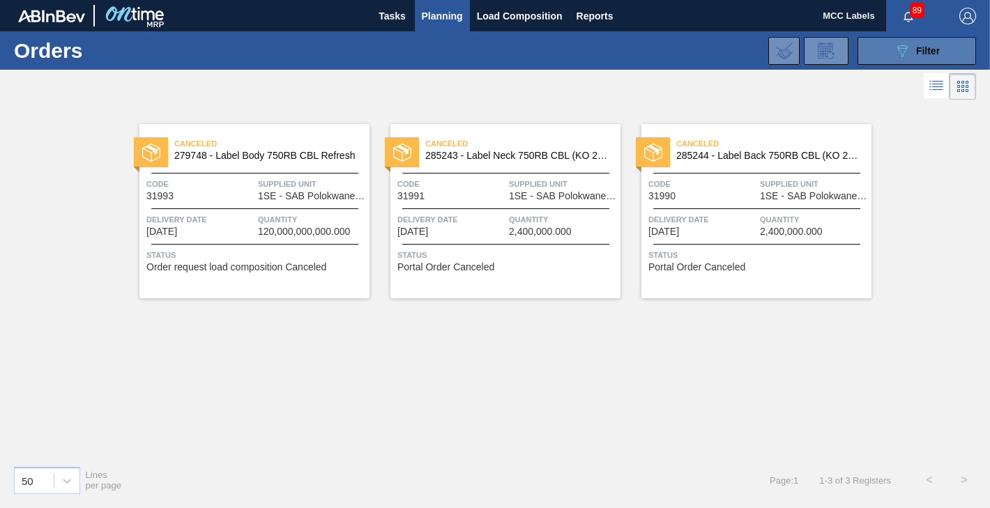
click at [868, 49] on button "089F7B8B-B2A5-4AFE-B5C0-19BA573D28AC Filter" at bounding box center [917, 51] width 119 height 28
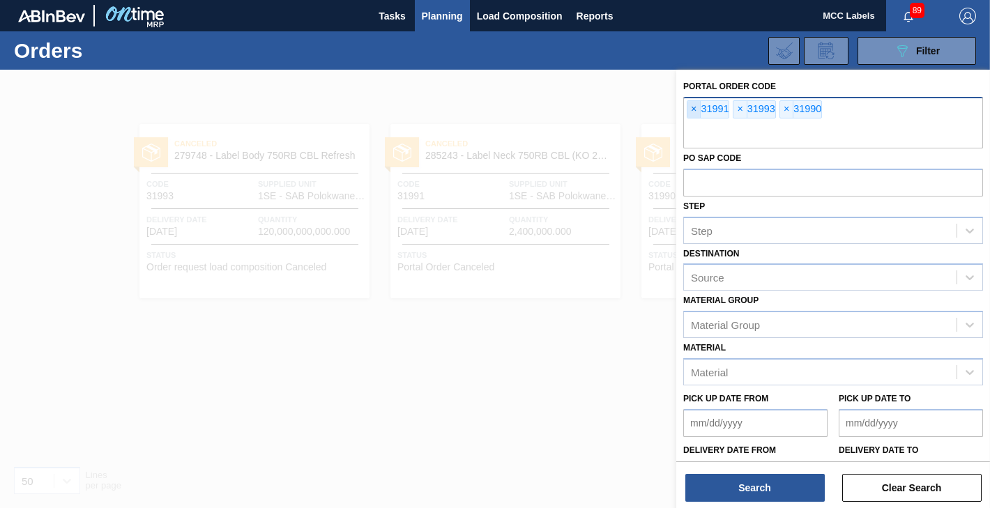
click at [694, 112] on span "×" at bounding box center [693, 109] width 13 height 17
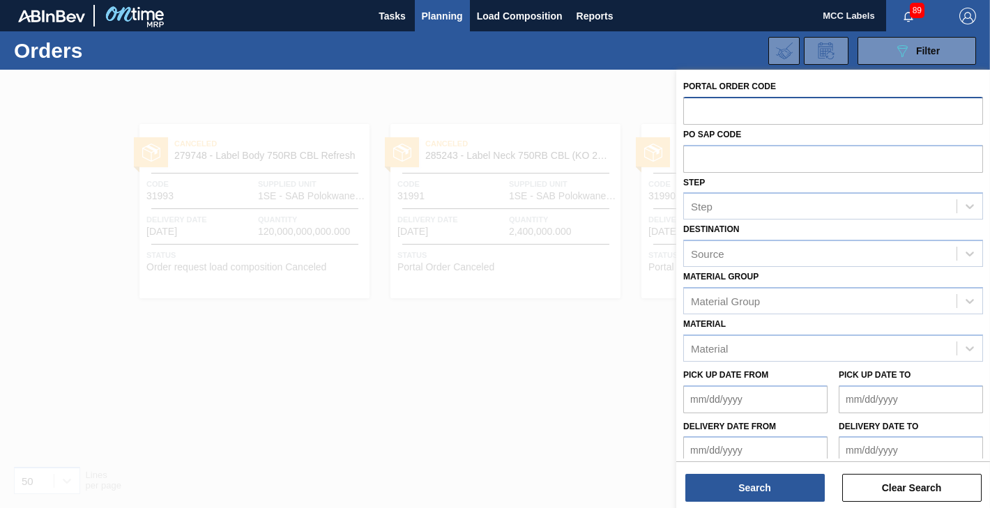
click at [694, 112] on input "text" at bounding box center [833, 110] width 300 height 26
click at [731, 489] on button "Search" at bounding box center [754, 488] width 139 height 28
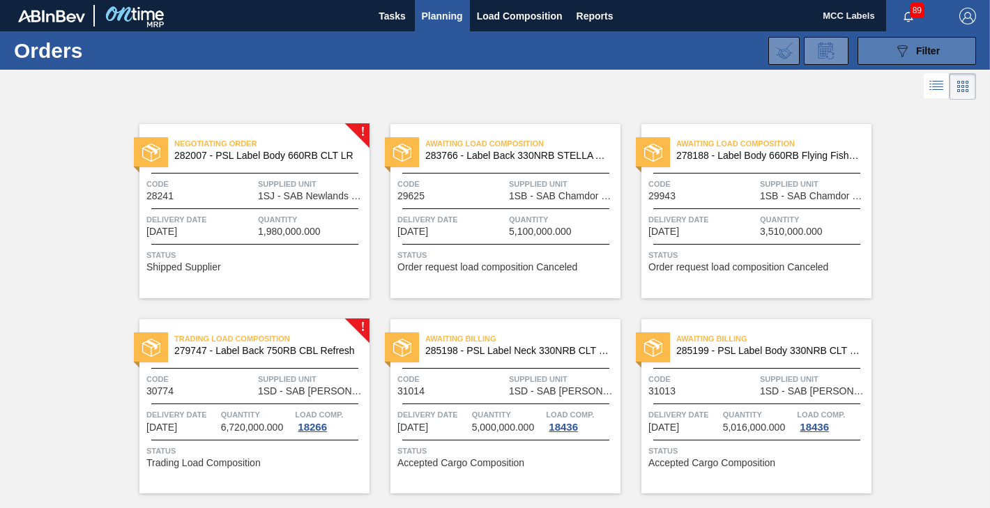
click at [876, 43] on button "089F7B8B-B2A5-4AFE-B5C0-19BA573D28AC Filter" at bounding box center [917, 51] width 119 height 28
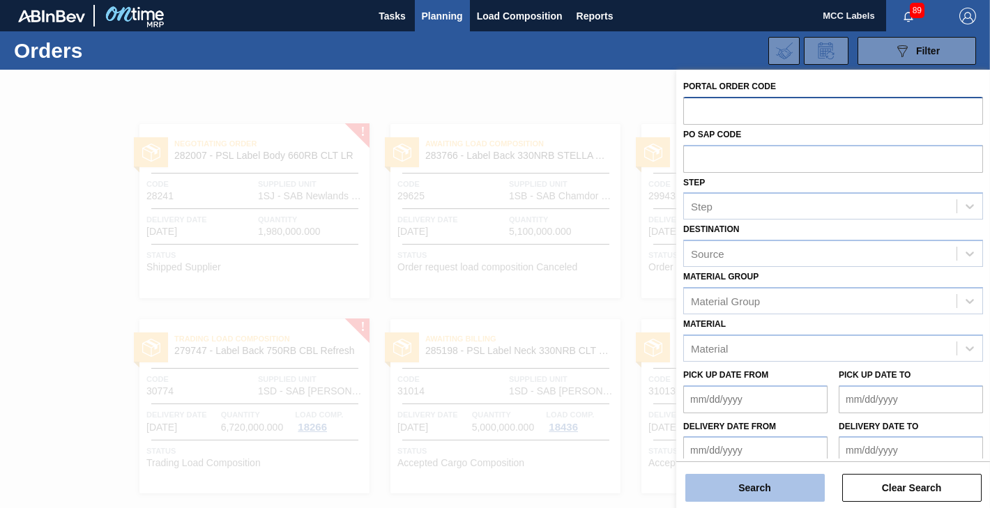
click at [736, 483] on button "Search" at bounding box center [754, 488] width 139 height 28
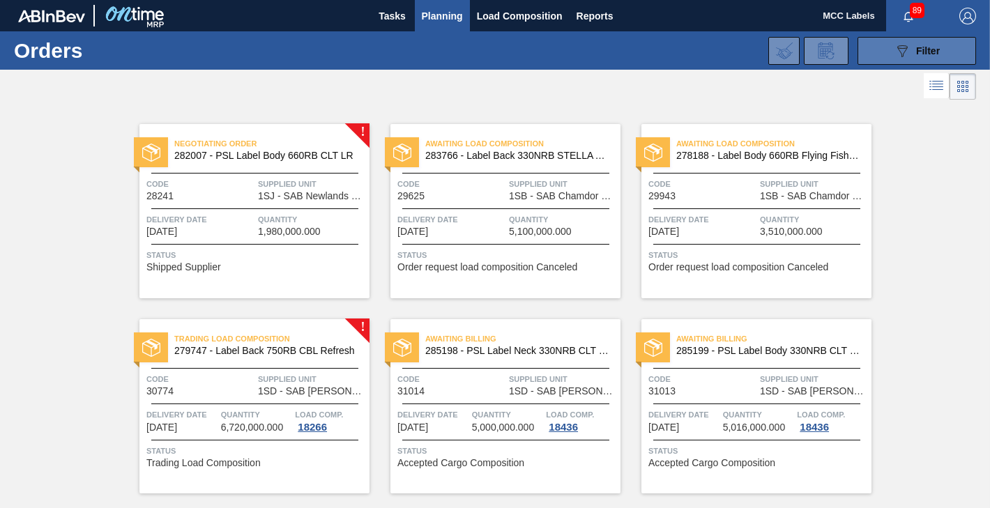
click at [912, 46] on div "089F7B8B-B2A5-4AFE-B5C0-19BA573D28AC Filter" at bounding box center [917, 51] width 46 height 17
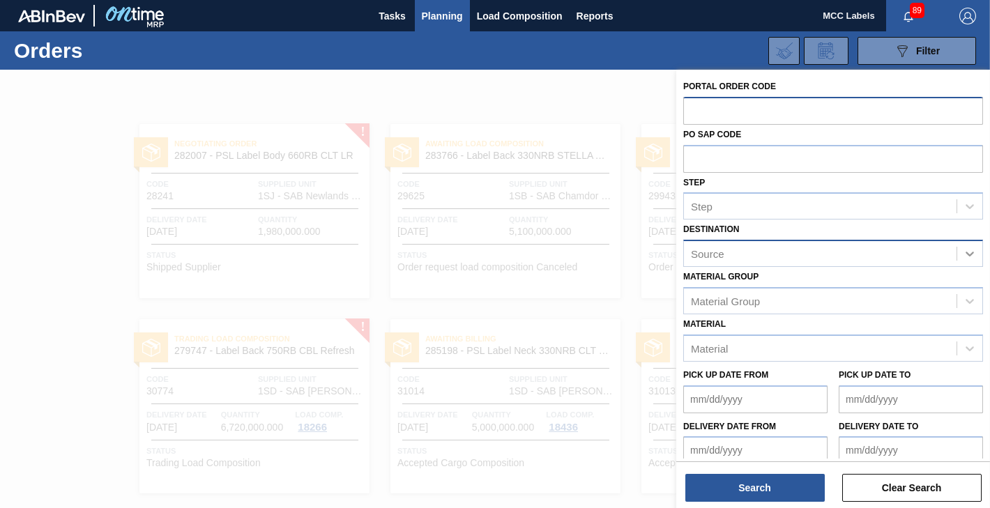
click at [968, 253] on icon at bounding box center [970, 254] width 14 height 14
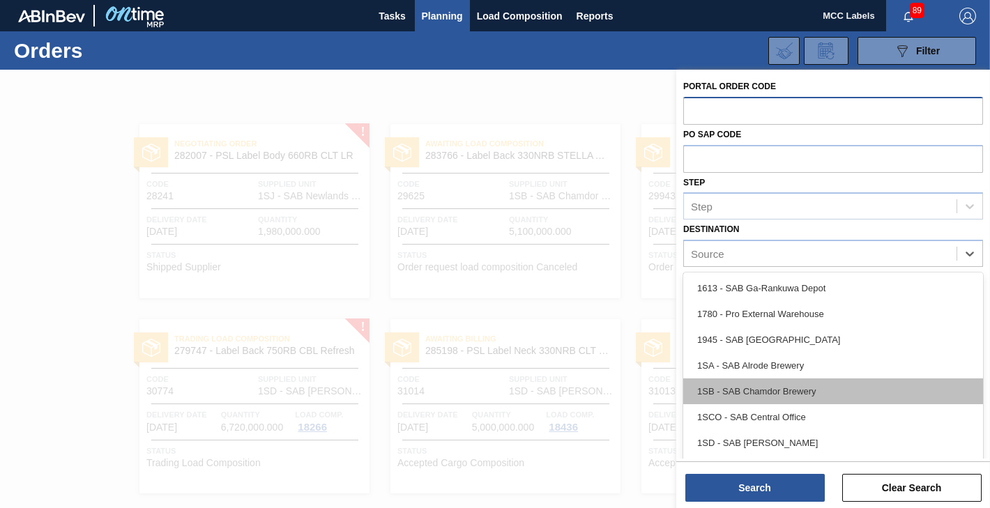
scroll to position [80, 0]
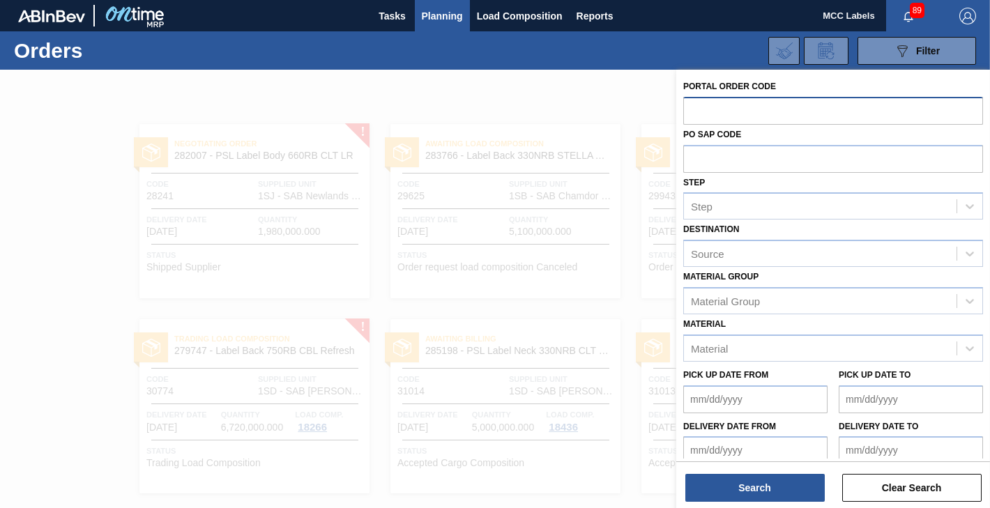
click at [729, 102] on input "text" at bounding box center [833, 110] width 300 height 26
type input "31999"
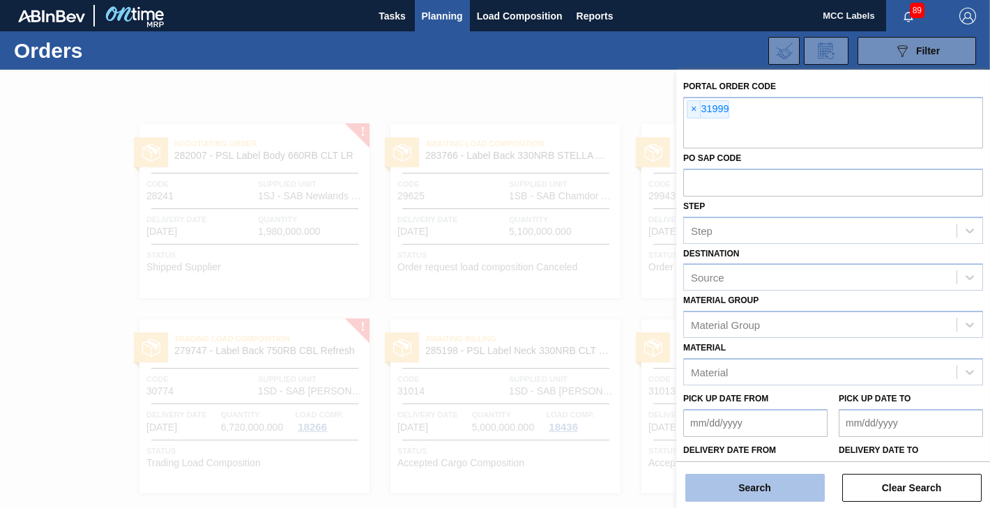
click at [747, 479] on button "Search" at bounding box center [754, 488] width 139 height 28
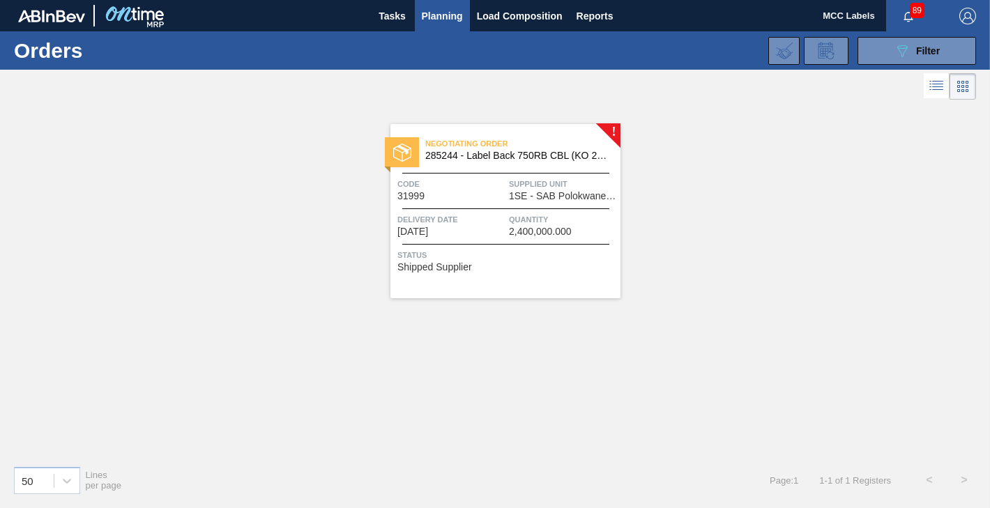
click at [478, 208] on div at bounding box center [505, 208] width 207 height 1
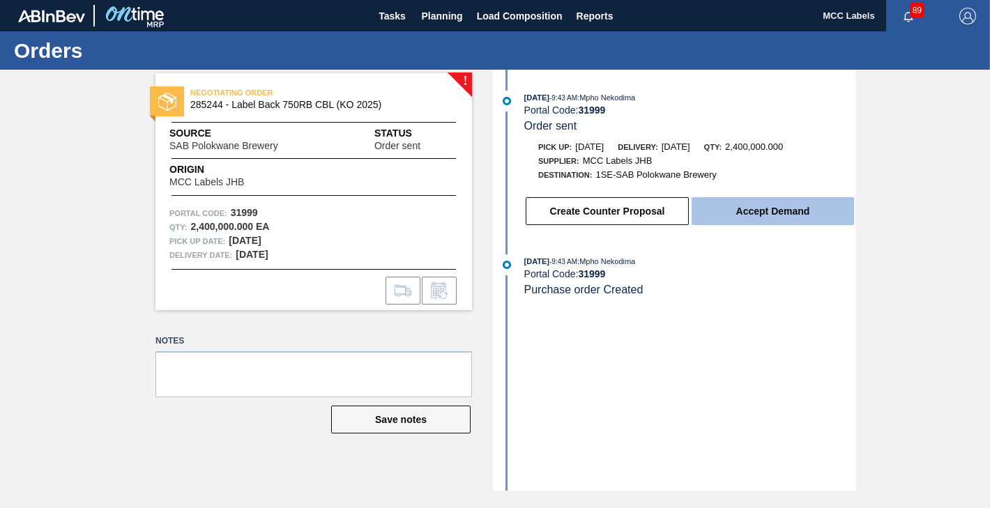
click at [772, 212] on button "Accept Demand" at bounding box center [773, 211] width 162 height 28
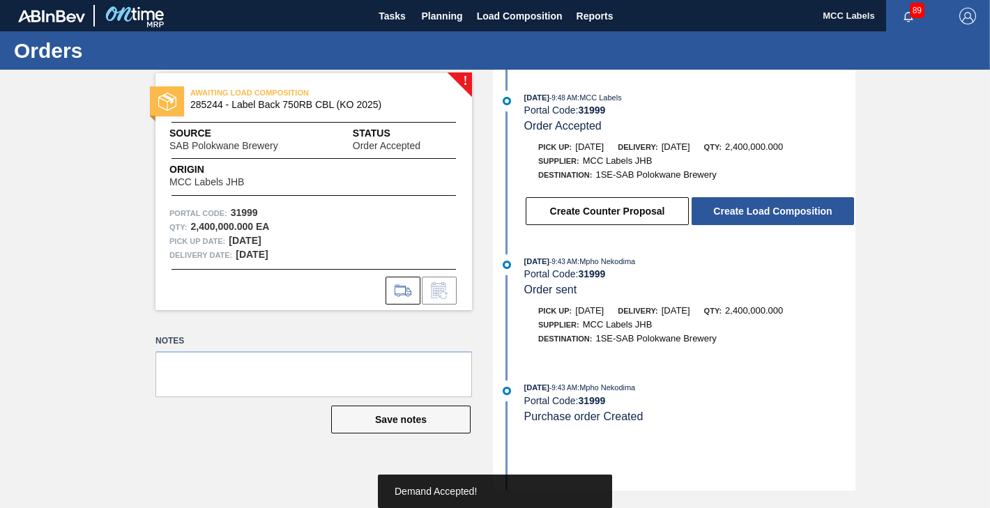
click at [772, 212] on button "Create Load Composition" at bounding box center [773, 211] width 162 height 28
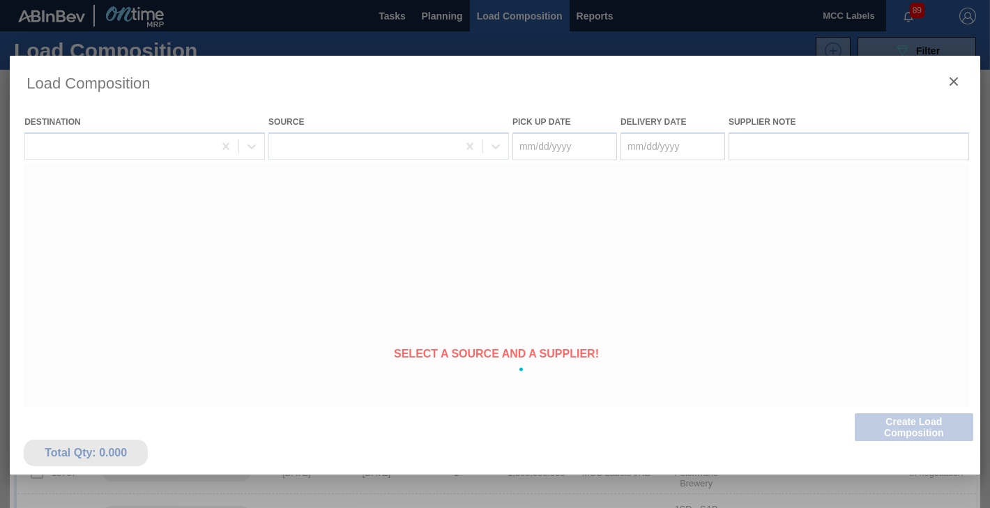
type Date "[DATE]"
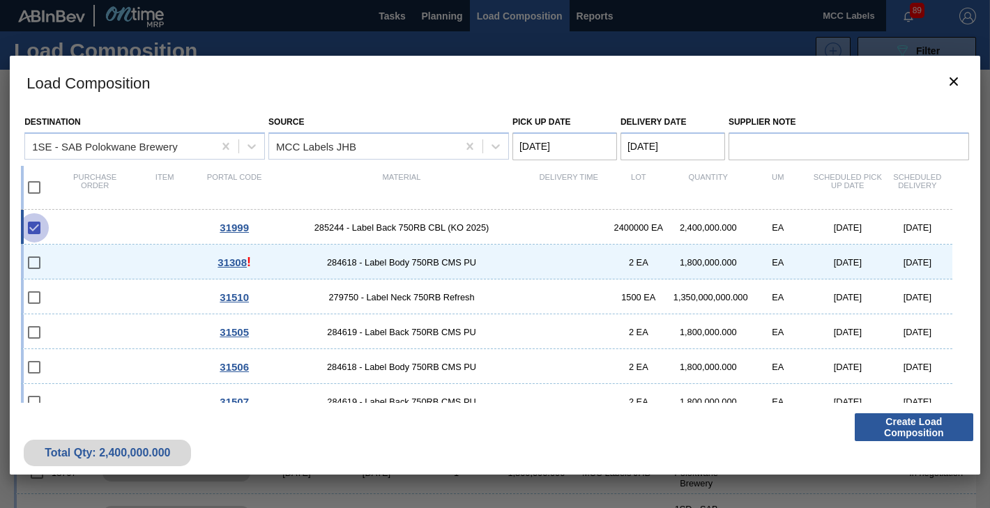
click at [34, 228] on input "checkbox" at bounding box center [34, 227] width 29 height 29
checkbox input "true"
click at [35, 192] on input "checkbox" at bounding box center [34, 187] width 29 height 29
checkbox input "true"
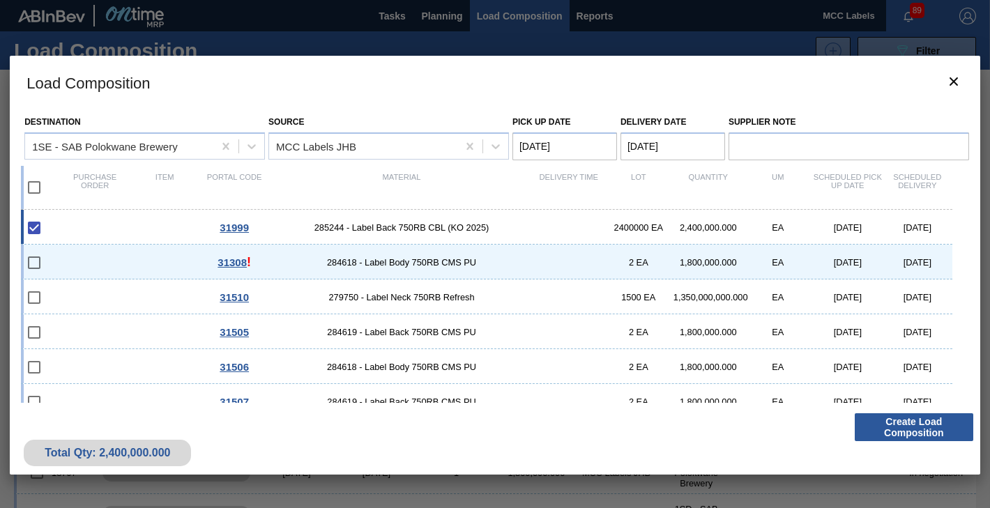
checkbox input "true"
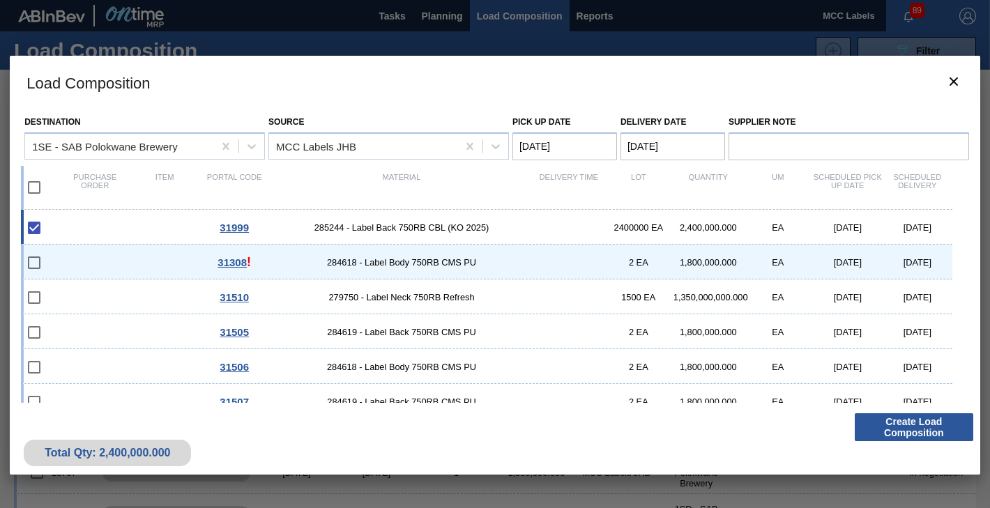
checkbox input "true"
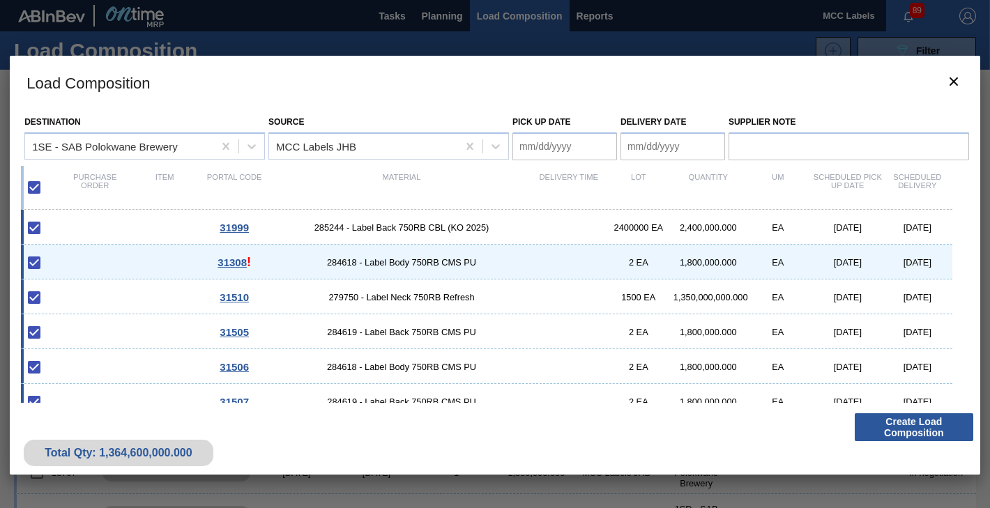
click at [35, 192] on input "checkbox" at bounding box center [34, 187] width 29 height 29
checkbox input "false"
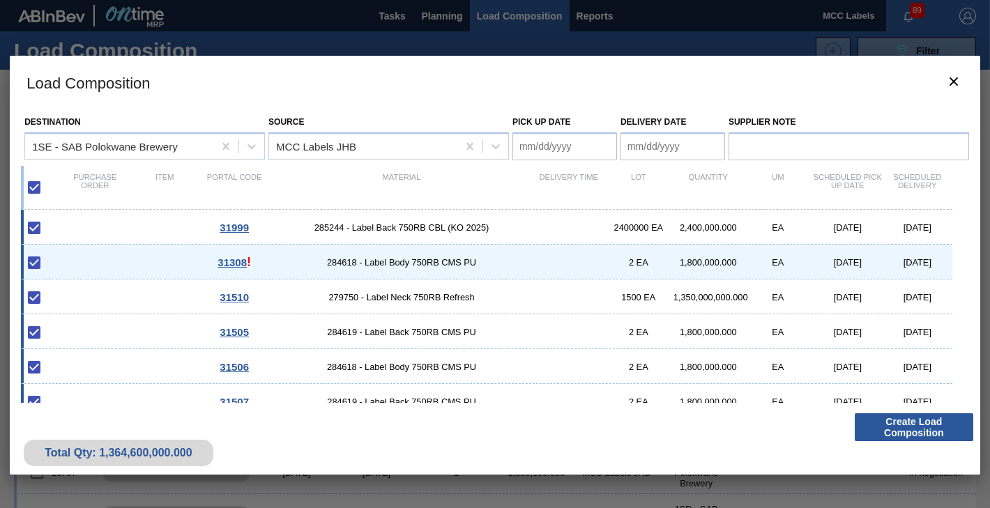
checkbox input "false"
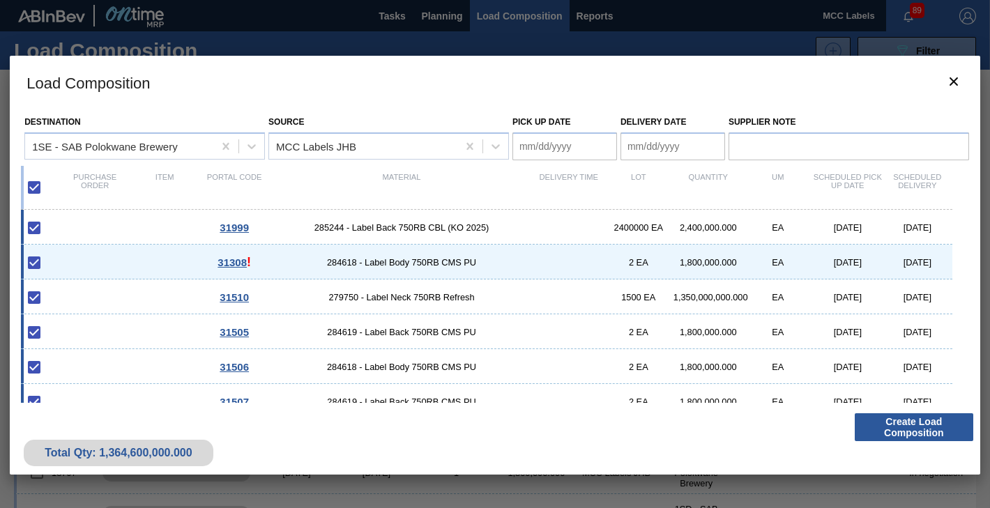
checkbox input "false"
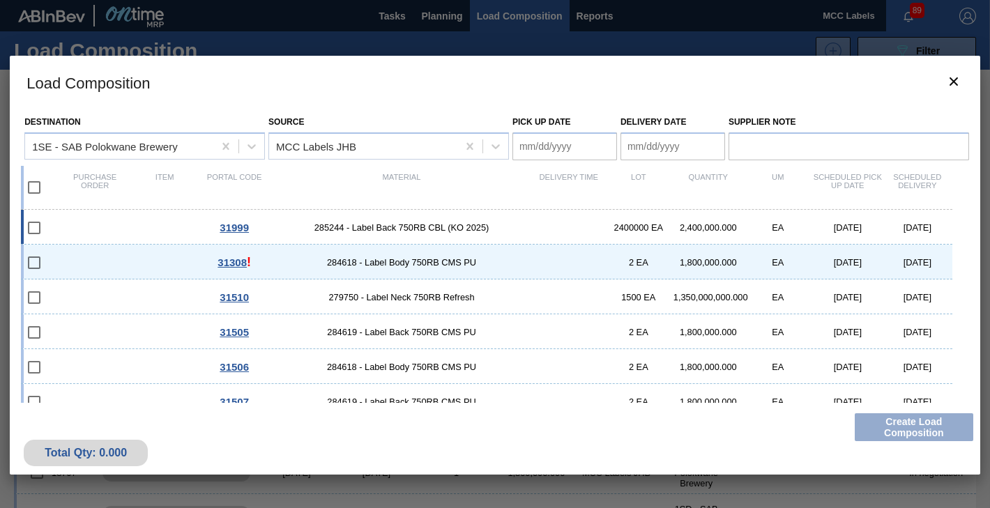
click at [109, 225] on div "31999 285244 - Label Back 750RB CBL (KO 2025) 2400000 EA 2,400,000.000 EA [DATE…" at bounding box center [486, 227] width 931 height 35
type Date "[DATE]"
checkbox input "true"
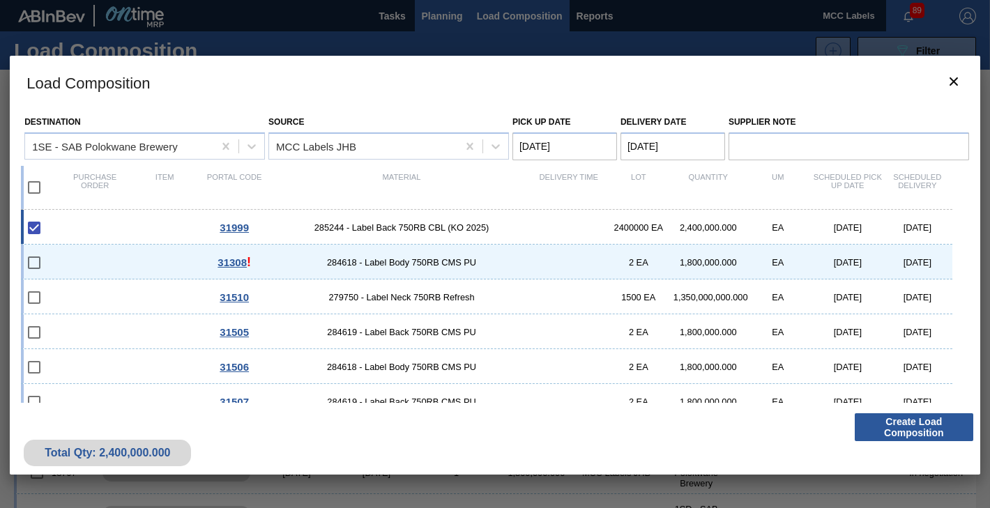
click at [449, 15] on div at bounding box center [495, 254] width 990 height 508
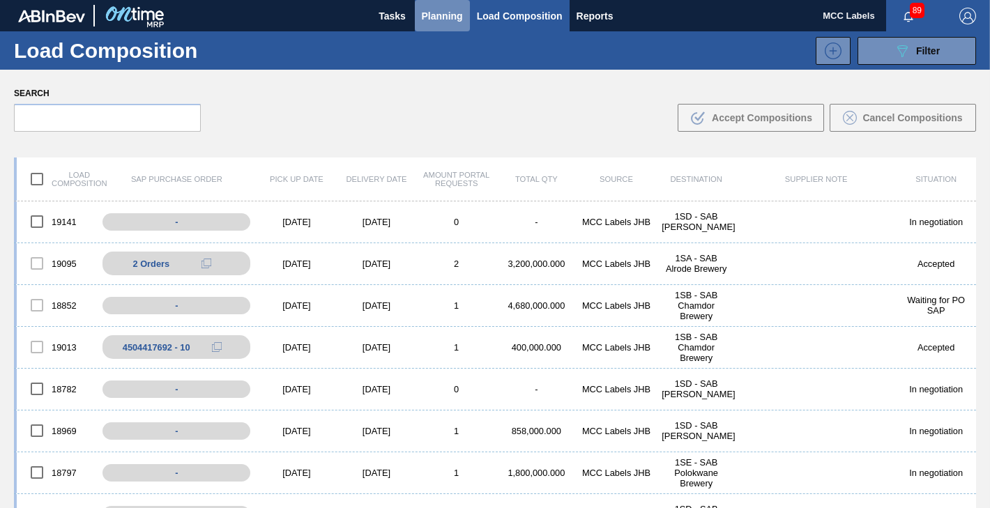
click at [438, 12] on span "Planning" at bounding box center [442, 16] width 41 height 17
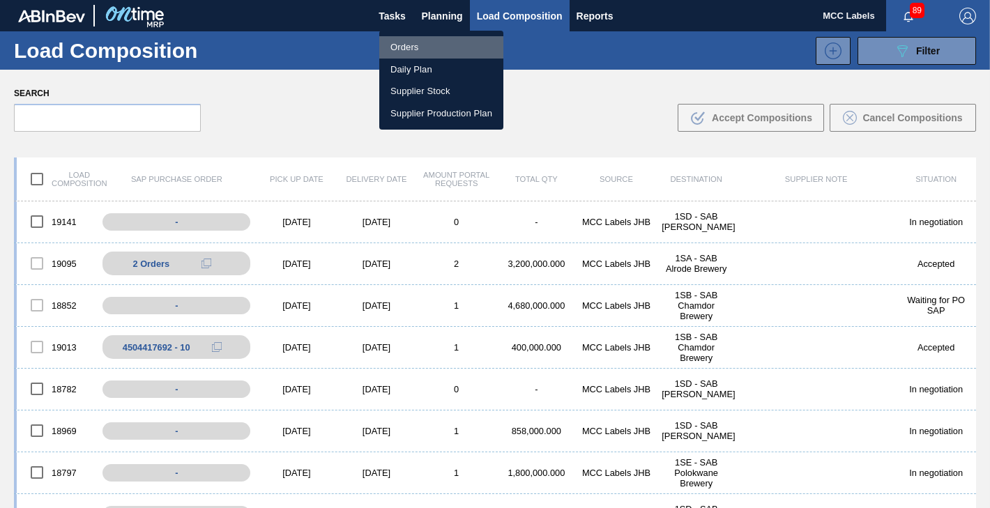
click at [403, 45] on li "Orders" at bounding box center [441, 47] width 124 height 22
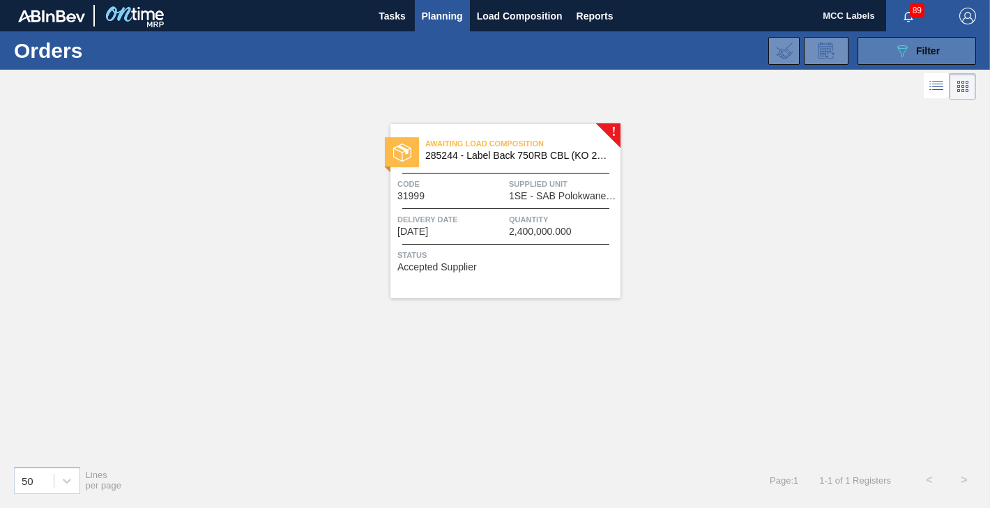
click at [914, 55] on div "089F7B8B-B2A5-4AFE-B5C0-19BA573D28AC Filter" at bounding box center [917, 51] width 46 height 17
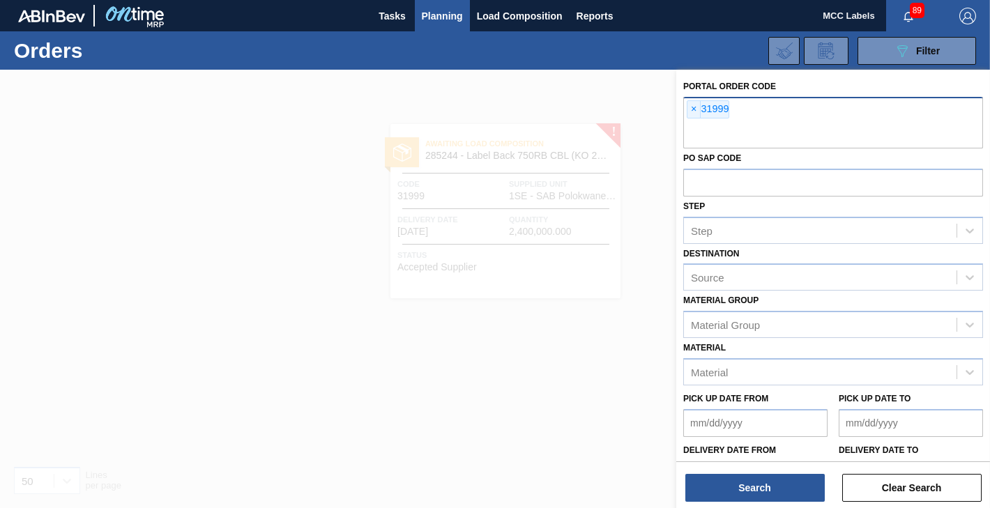
click at [757, 129] on input "text" at bounding box center [833, 135] width 300 height 26
type input "3"
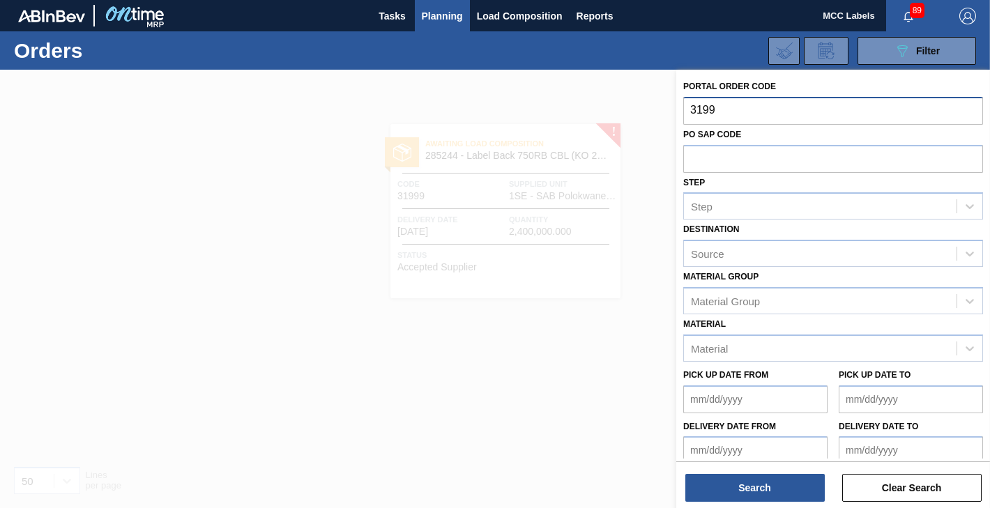
type input "31999"
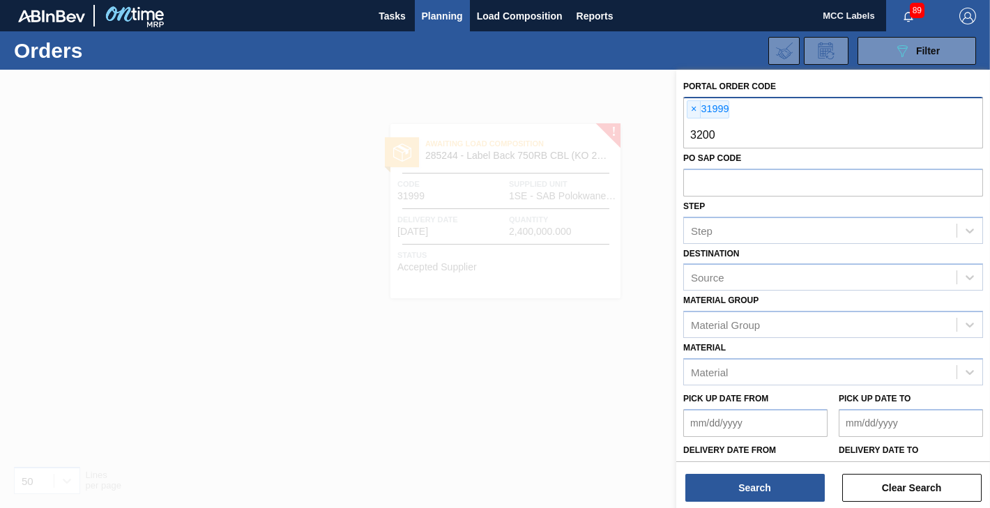
type input "32000"
click at [696, 132] on input "text" at bounding box center [833, 135] width 300 height 26
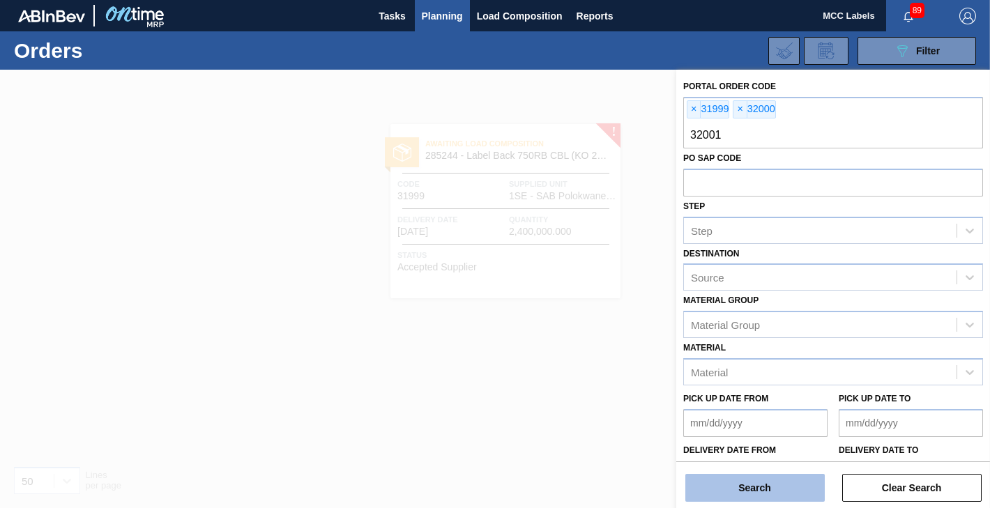
type input "32001"
click at [734, 485] on button "Search" at bounding box center [754, 488] width 139 height 28
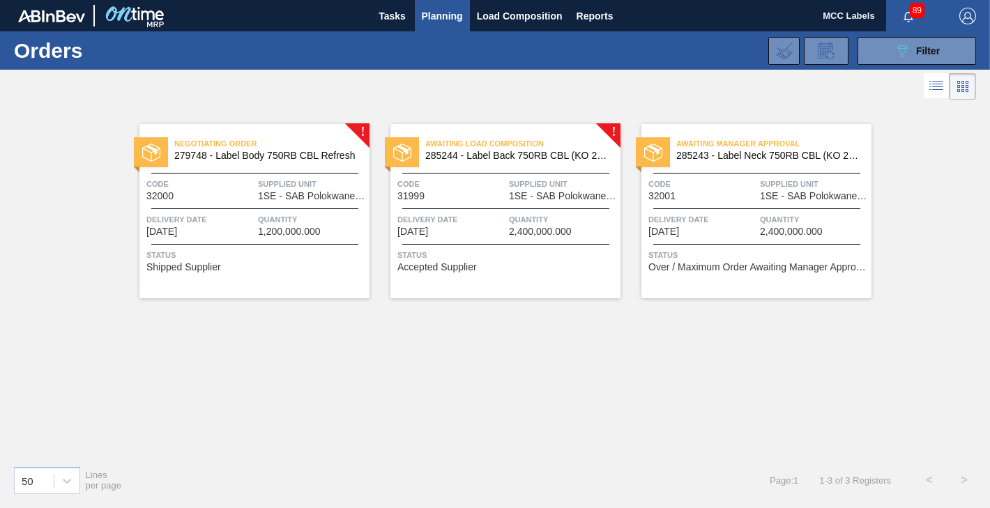
click at [260, 215] on span "Quantity" at bounding box center [312, 220] width 108 height 14
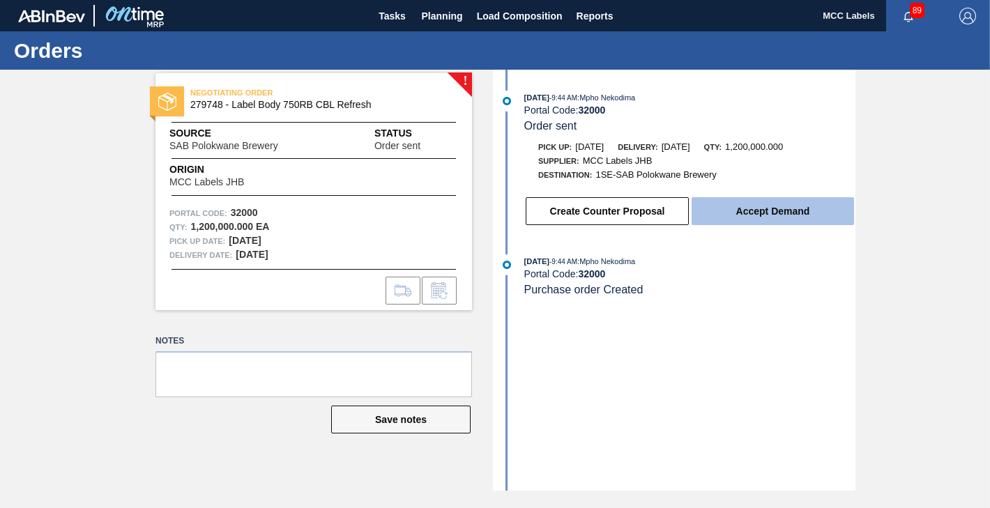
click at [788, 211] on button "Accept Demand" at bounding box center [773, 211] width 162 height 28
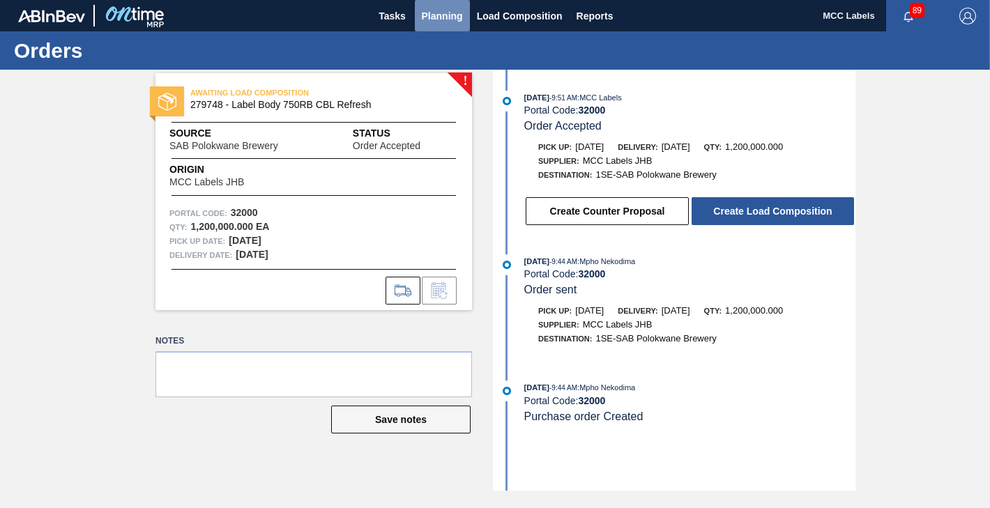
click at [462, 17] on button "Planning" at bounding box center [442, 15] width 55 height 31
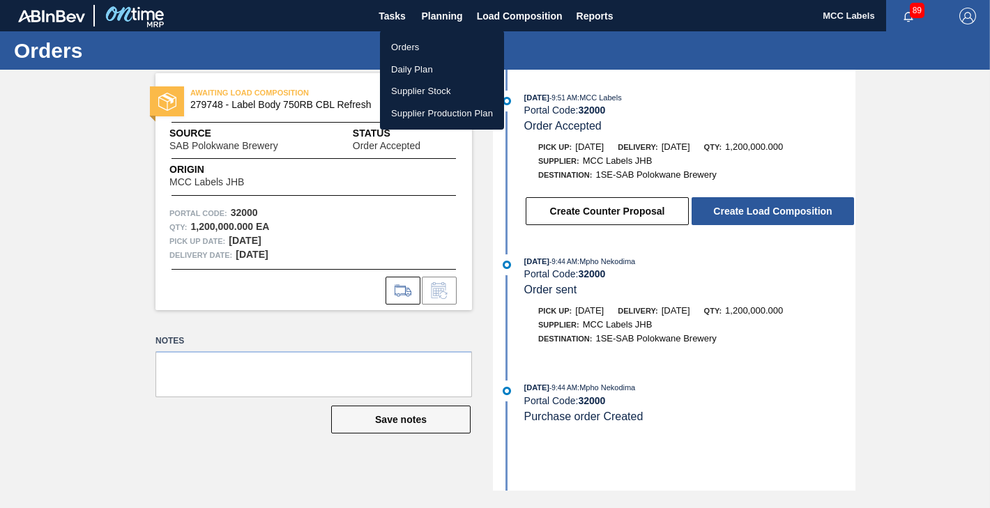
click at [406, 49] on li "Orders" at bounding box center [442, 47] width 124 height 22
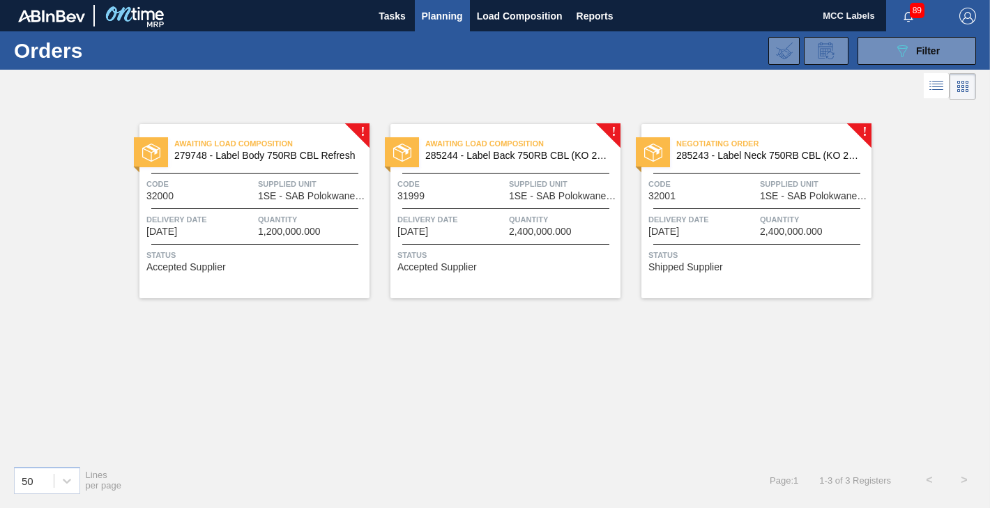
click at [752, 211] on div "Negotiating Order 285243 - Label Neck 750RB CBL (KO 2025) Code 32001 Supplied U…" at bounding box center [756, 211] width 230 height 174
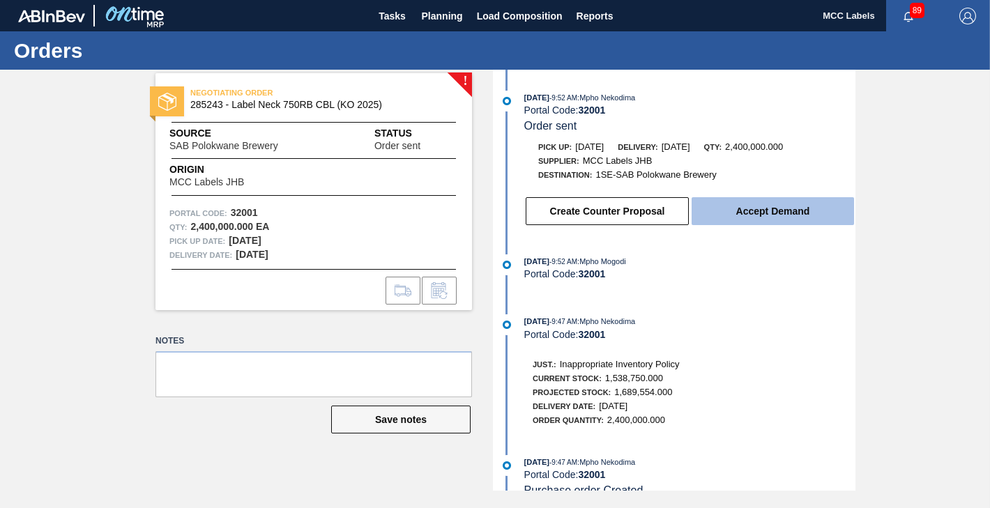
click at [753, 213] on button "Accept Demand" at bounding box center [773, 211] width 162 height 28
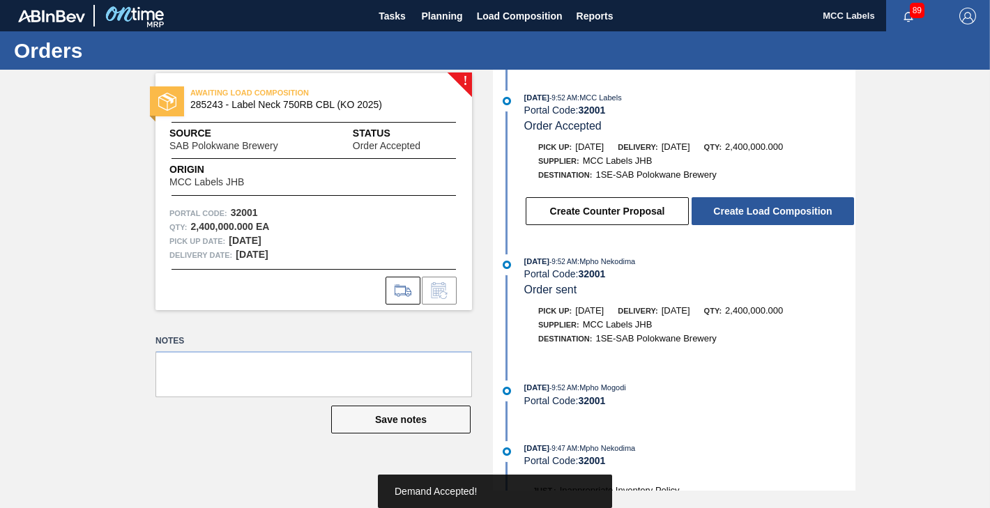
click at [753, 213] on button "Create Load Composition" at bounding box center [773, 211] width 162 height 28
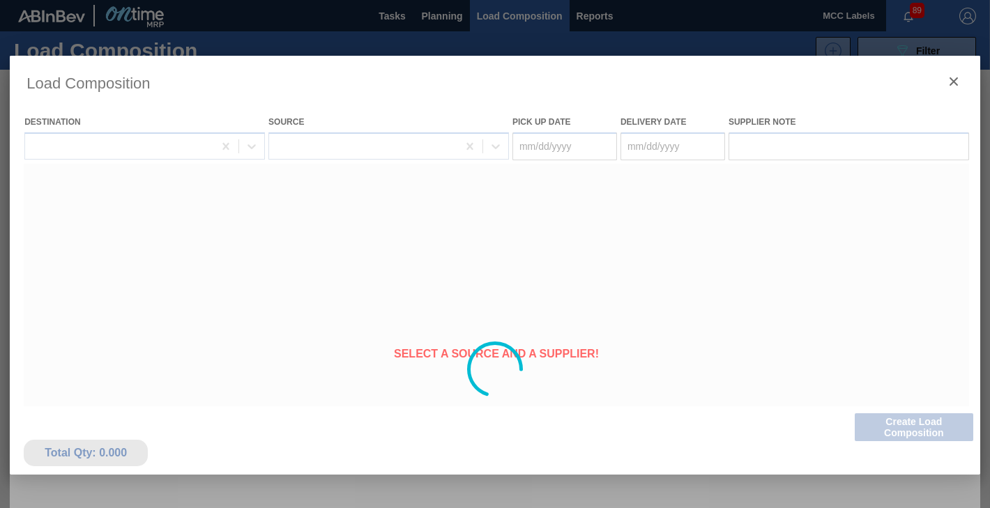
type Date "[DATE]"
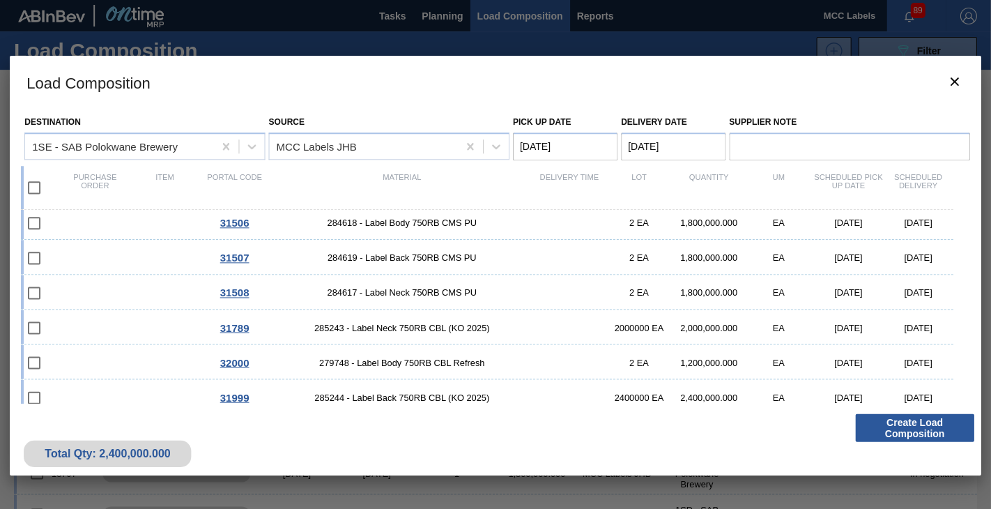
scroll to position [155, 0]
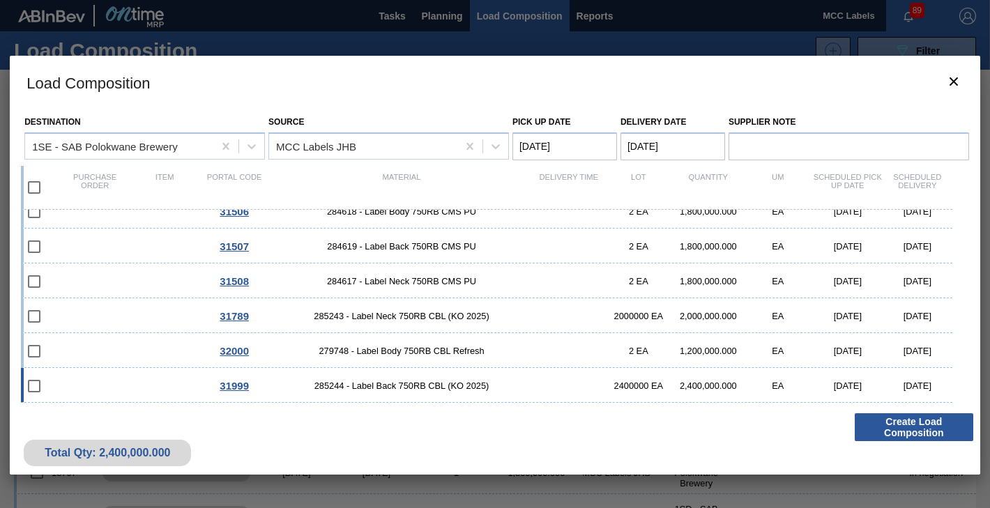
click at [139, 379] on div "31999 285244 - Label Back 750RB CBL (KO 2025) 2400000 EA 2,400,000.000 EA [DATE…" at bounding box center [486, 385] width 931 height 35
checkbox input "true"
click at [129, 350] on div "32000 279748 - Label Body 750RB CBL Refresh 2 EA 1,200,000.000 EA [DATE] [DATE]" at bounding box center [486, 350] width 931 height 35
checkbox input "true"
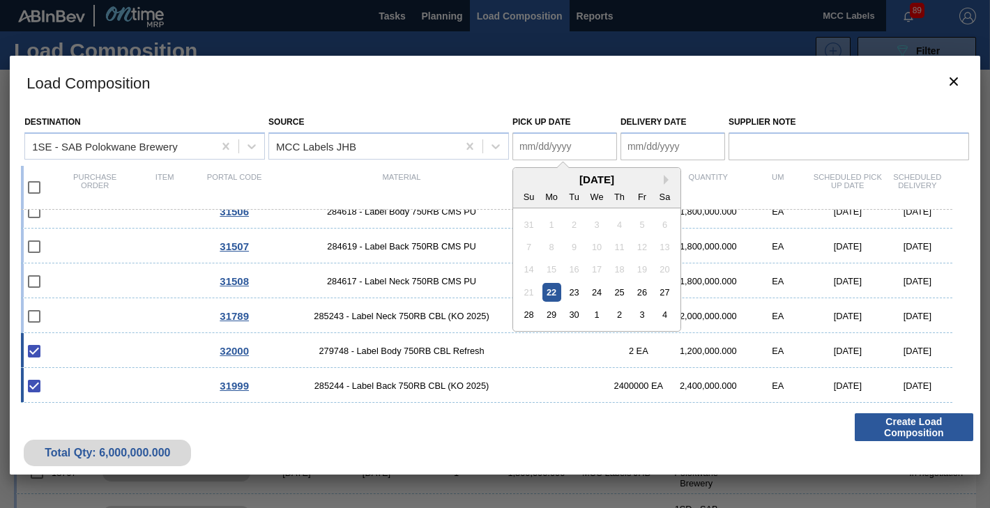
click at [557, 146] on Date "Pick up Date" at bounding box center [564, 146] width 105 height 28
click at [554, 293] on div "22" at bounding box center [551, 292] width 19 height 19
type Date "[DATE]"
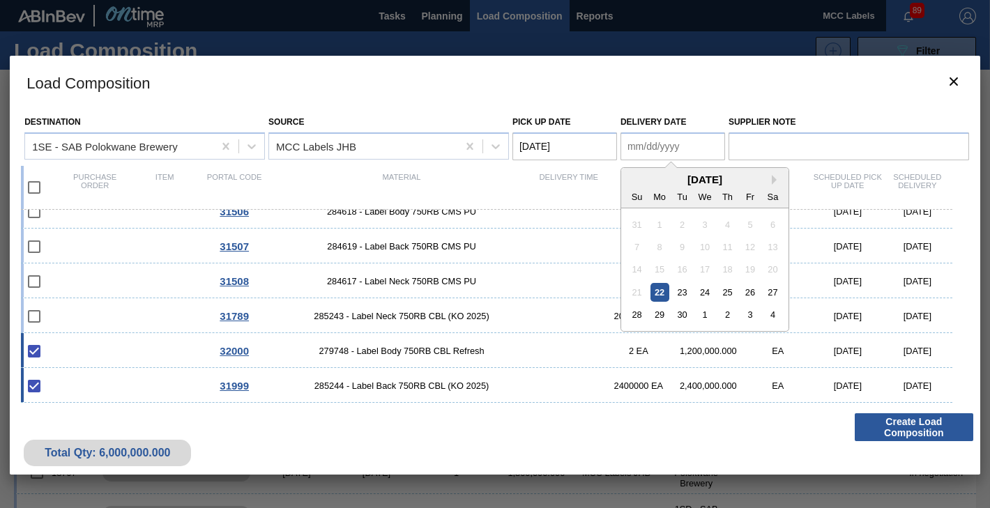
click at [644, 144] on Date "Delivery Date" at bounding box center [672, 146] width 105 height 28
click at [662, 291] on div "22" at bounding box center [659, 292] width 19 height 19
type Date "[DATE]"
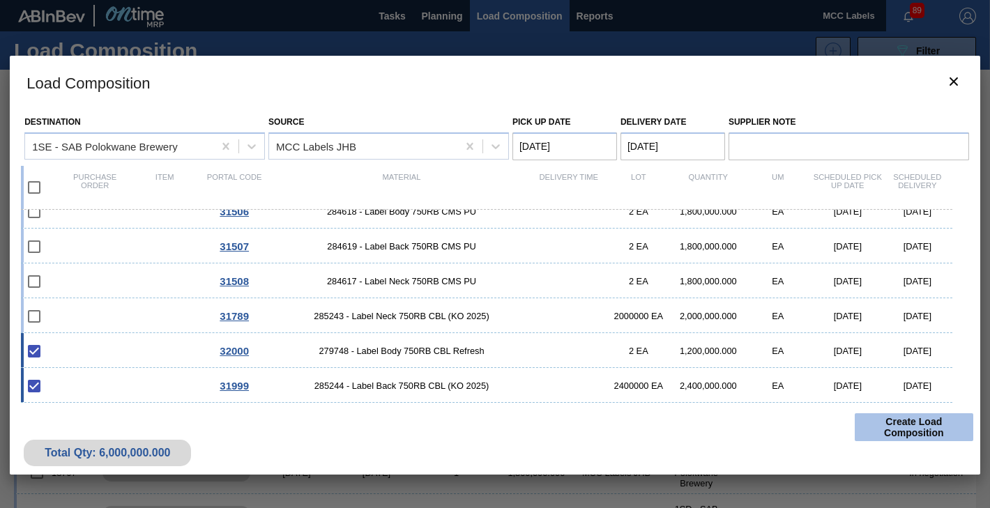
click at [915, 425] on button "Create Load Composition" at bounding box center [914, 427] width 119 height 28
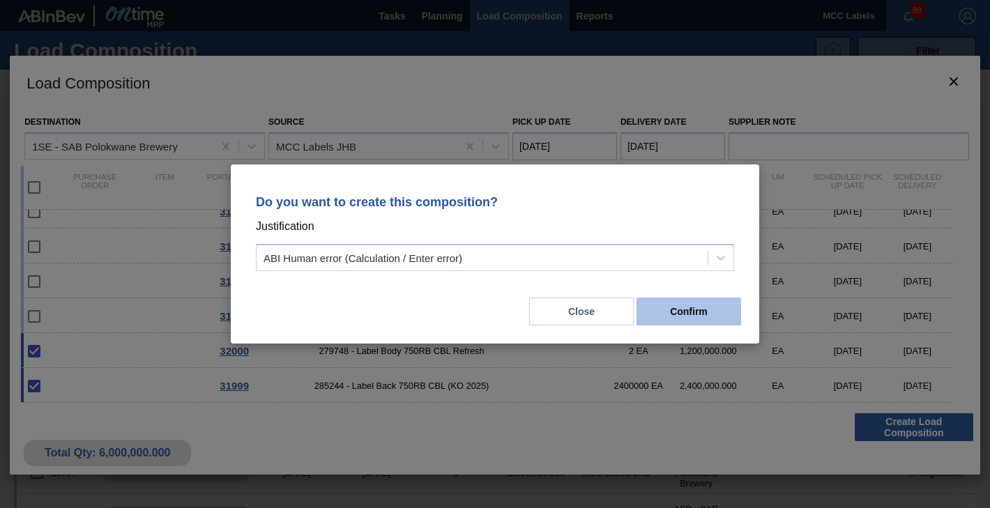
click at [668, 310] on button "Confirm" at bounding box center [689, 312] width 105 height 28
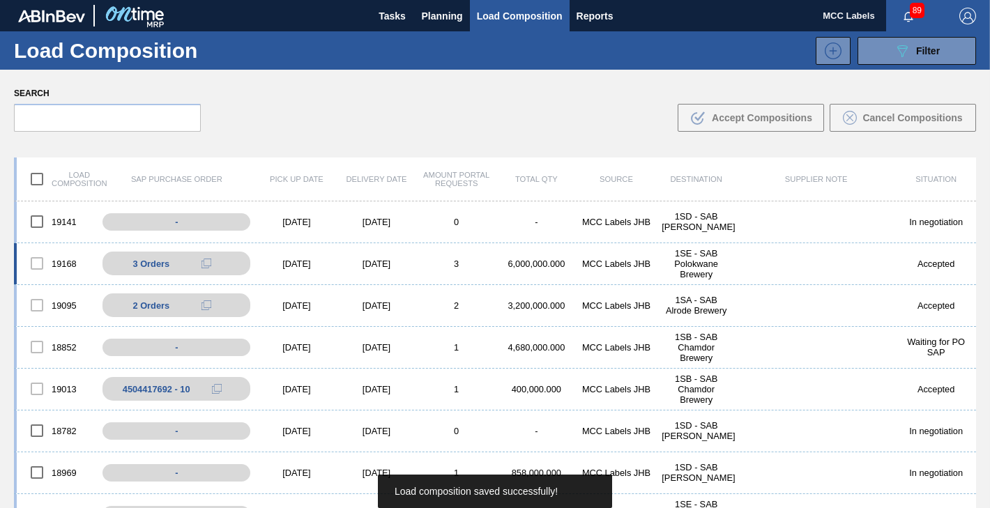
click at [617, 261] on div "MCC Labels JHB" at bounding box center [617, 264] width 80 height 10
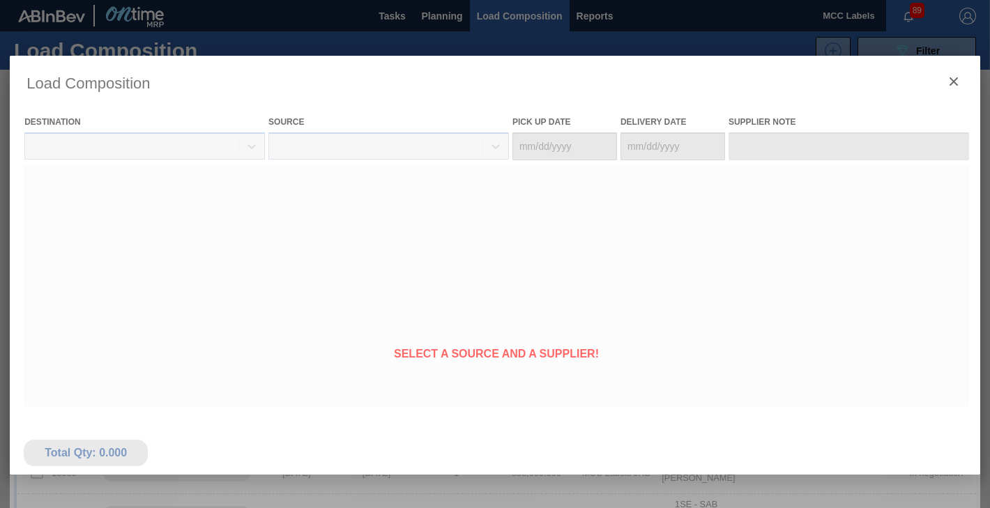
type Date "[DATE]"
